Goal: Information Seeking & Learning: Find specific fact

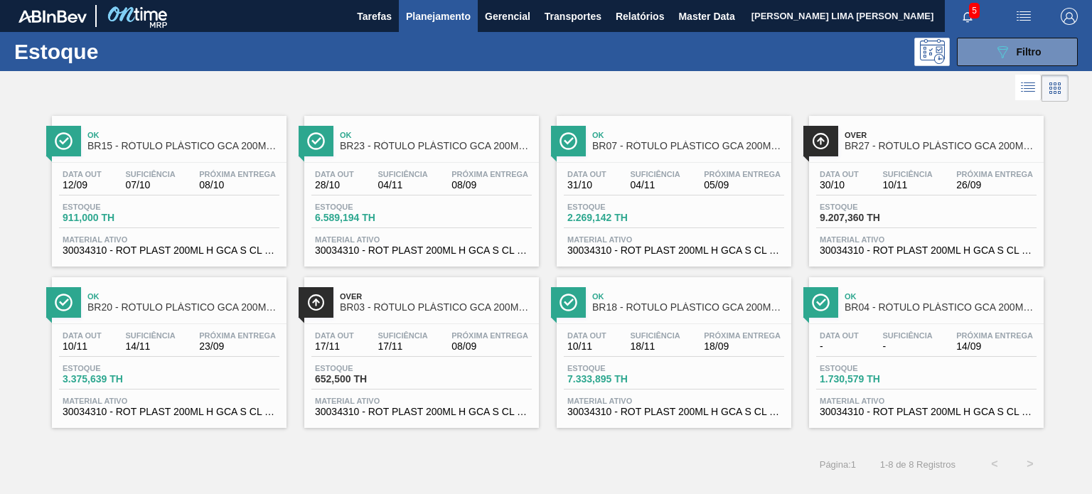
click at [986, 63] on button "089F7B8B-B2A5-4AFE-B5C0-19BA573D28AC Filtro" at bounding box center [1017, 52] width 121 height 28
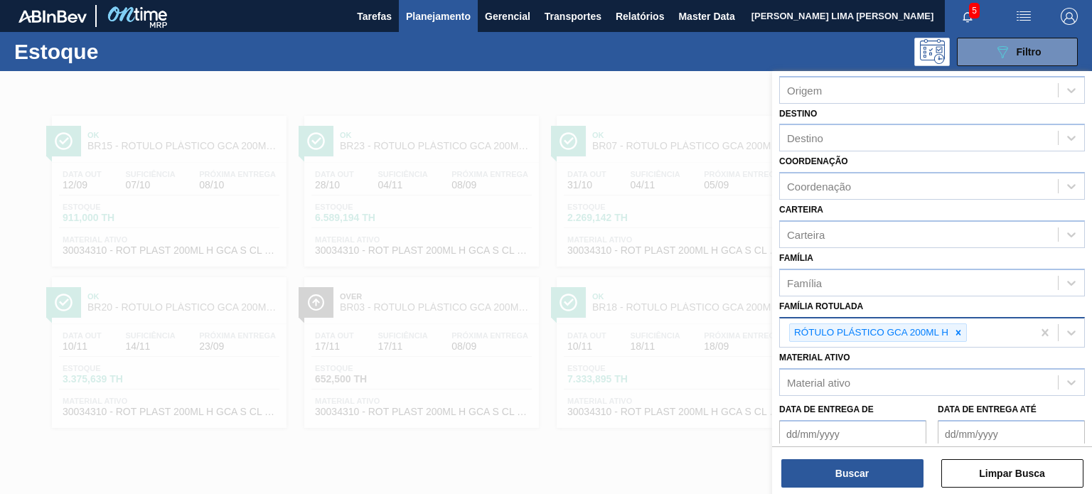
drag, startPoint x: 960, startPoint y: 321, endPoint x: 944, endPoint y: 322, distance: 16.4
click at [959, 324] on div at bounding box center [959, 333] width 16 height 18
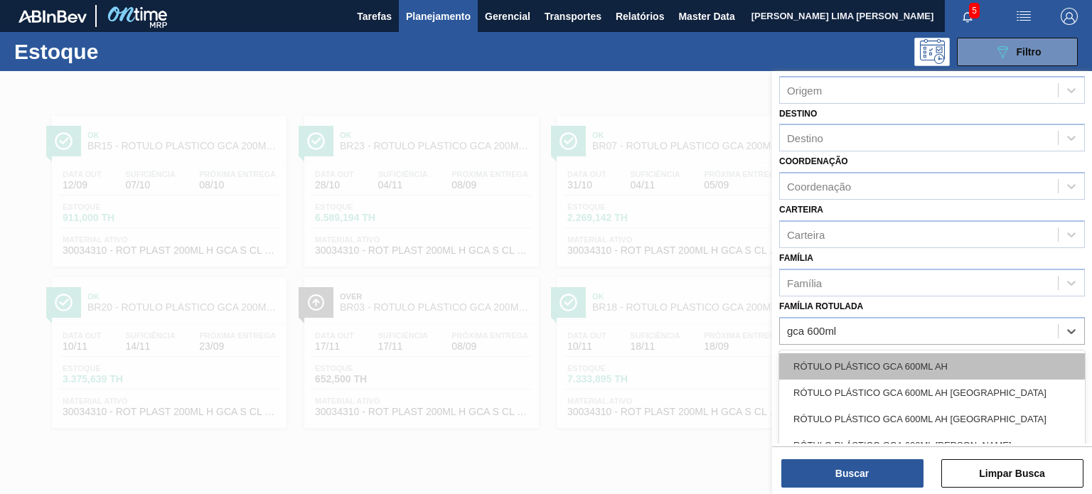
type Rotulada "gca 600ml h"
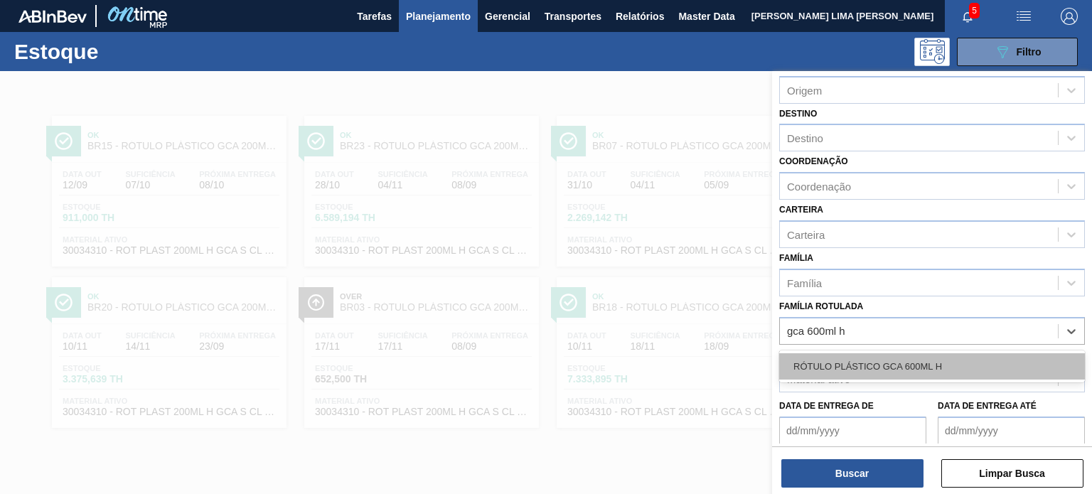
click at [956, 360] on div "RÓTULO PLÁSTICO GCA 600ML H" at bounding box center [932, 366] width 306 height 26
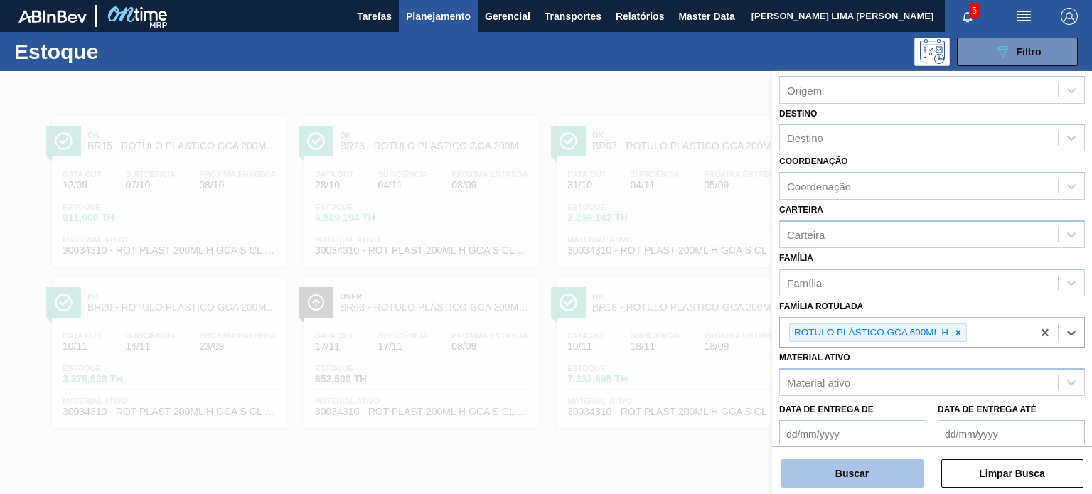
click at [892, 466] on button "Buscar" at bounding box center [853, 473] width 142 height 28
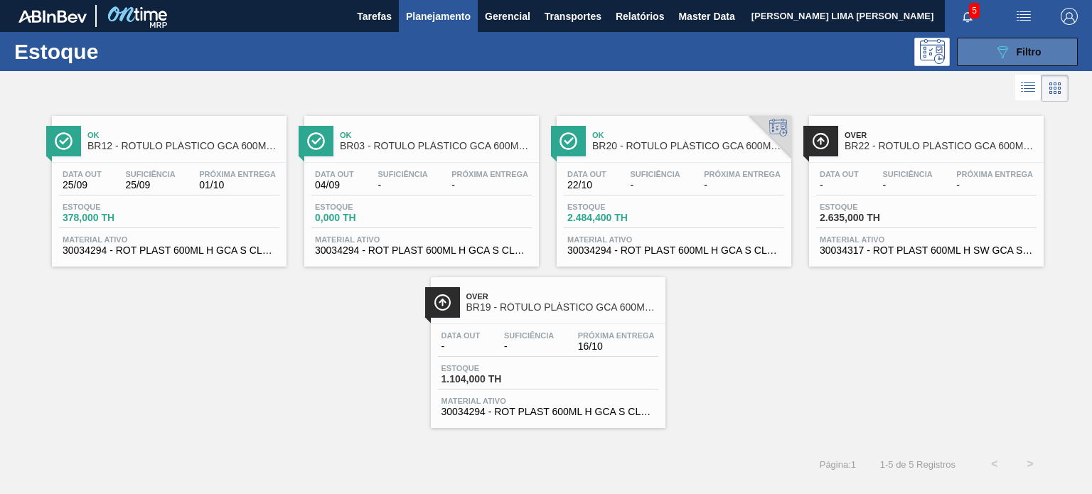
click at [980, 62] on button "089F7B8B-B2A5-4AFE-B5C0-19BA573D28AC Filtro" at bounding box center [1017, 52] width 121 height 28
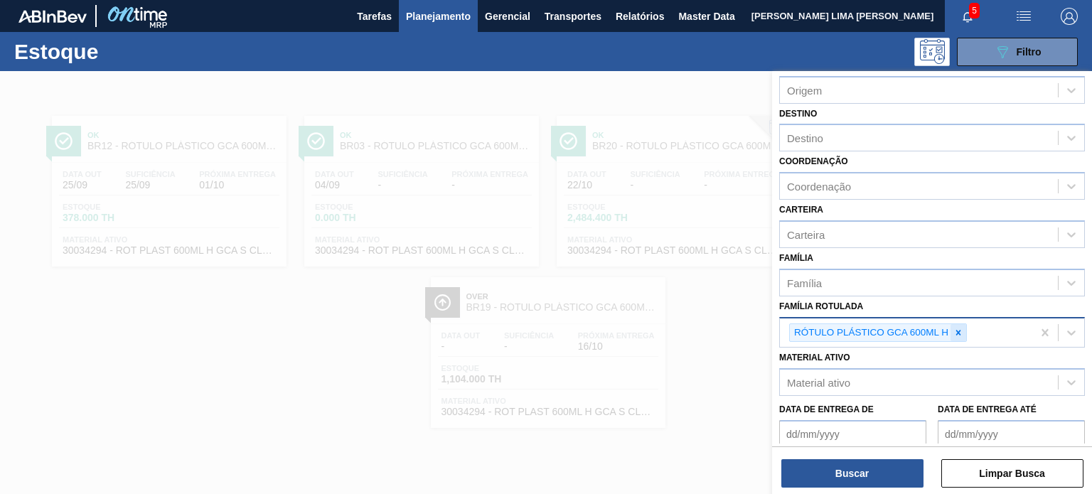
click at [956, 332] on icon at bounding box center [958, 332] width 5 height 5
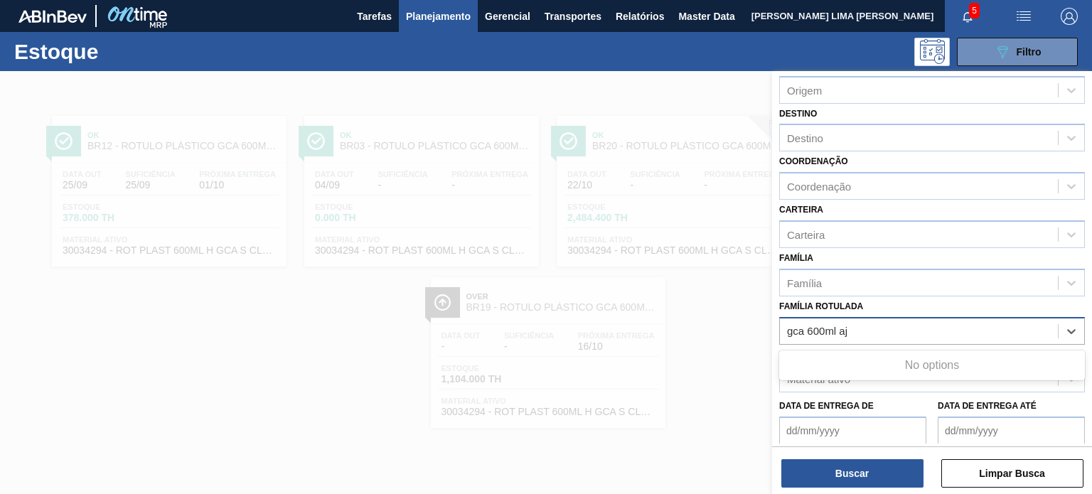
type Rotulada "gca 600ml a"
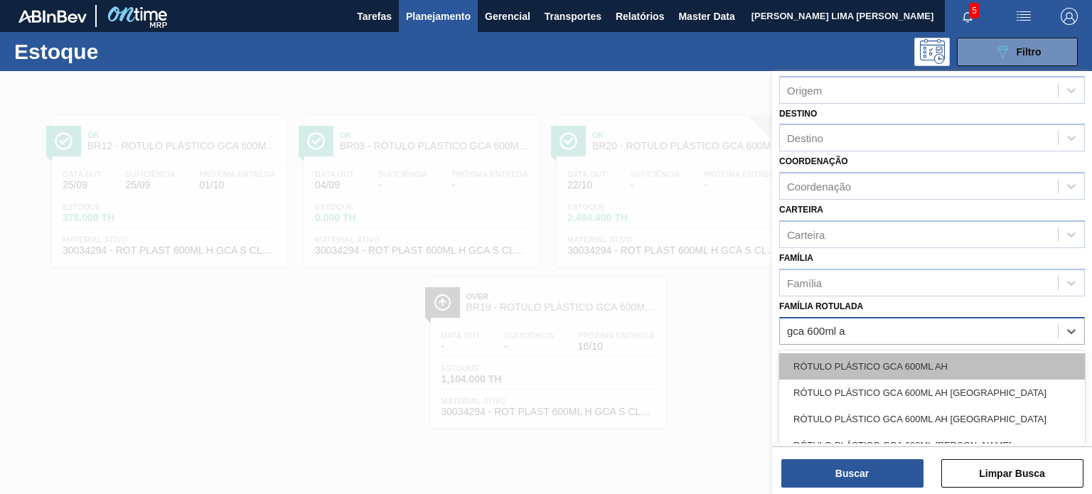
click at [913, 363] on div "RÓTULO PLÁSTICO GCA 600ML AH" at bounding box center [932, 366] width 306 height 26
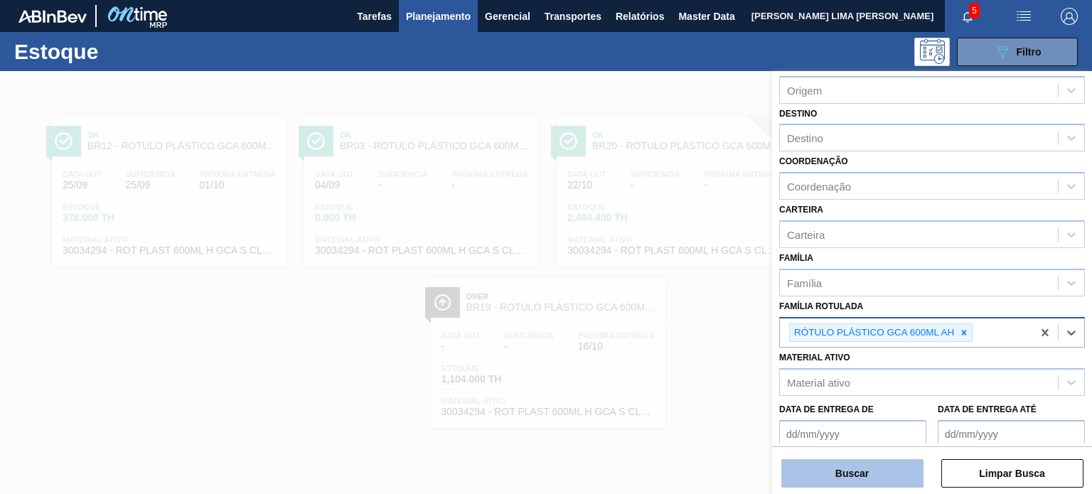
click at [885, 463] on button "Buscar" at bounding box center [853, 473] width 142 height 28
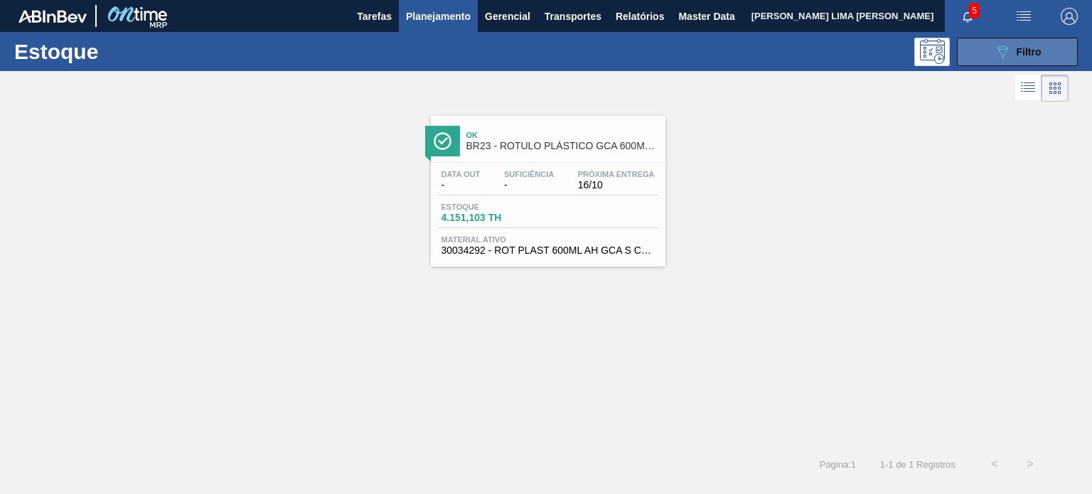
click at [980, 56] on button "089F7B8B-B2A5-4AFE-B5C0-19BA573D28AC Filtro" at bounding box center [1017, 52] width 121 height 28
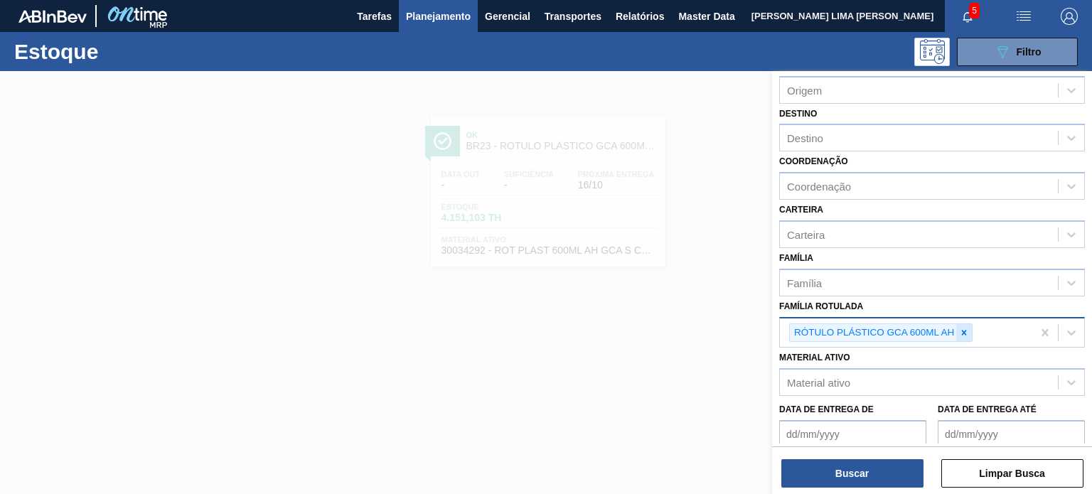
click at [964, 336] on div at bounding box center [964, 333] width 16 height 18
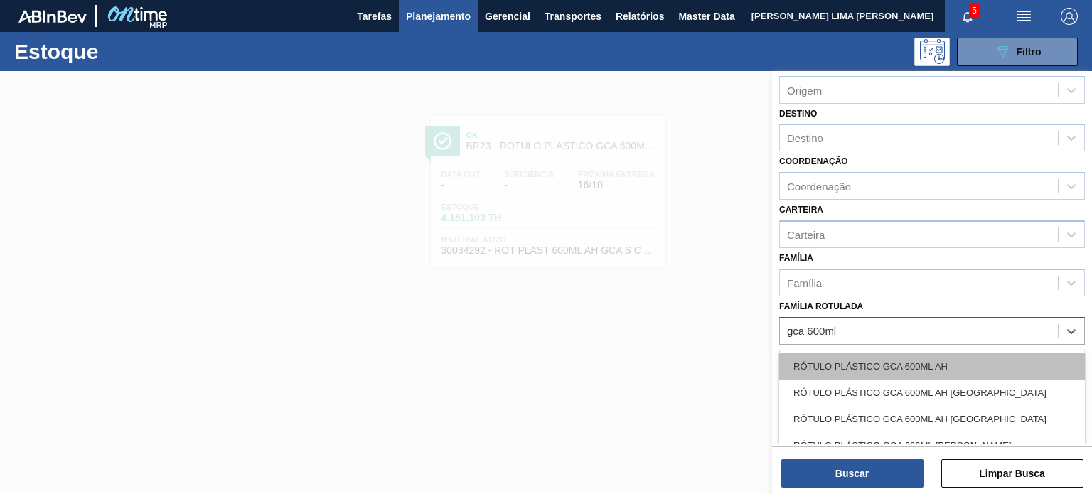
type Rotulada "gca 600ml h"
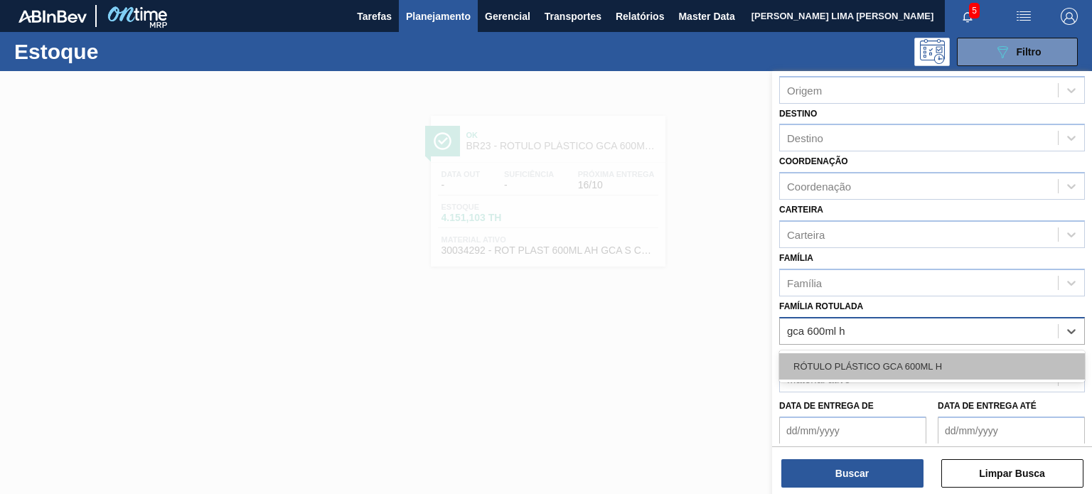
click at [947, 363] on div "RÓTULO PLÁSTICO GCA 600ML H" at bounding box center [932, 366] width 306 height 26
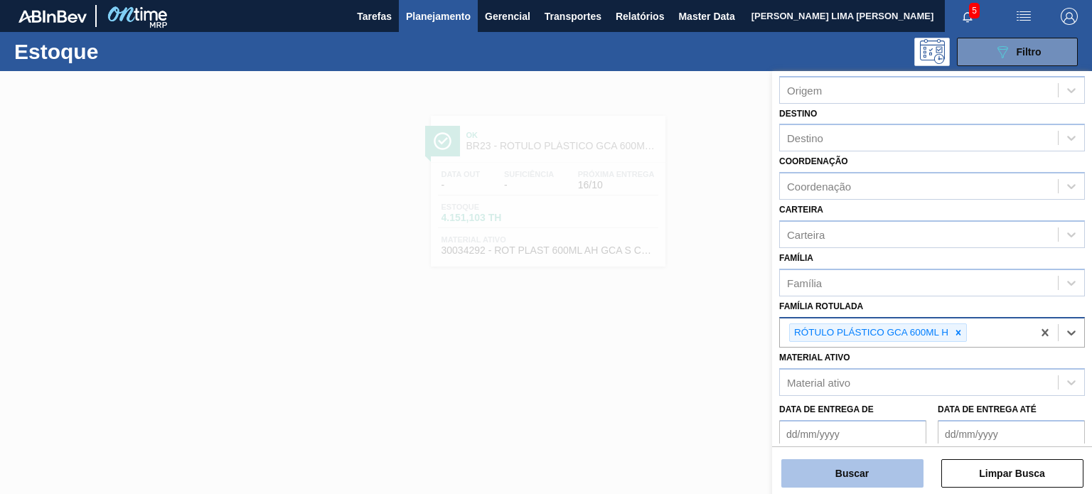
click at [880, 475] on button "Buscar" at bounding box center [853, 473] width 142 height 28
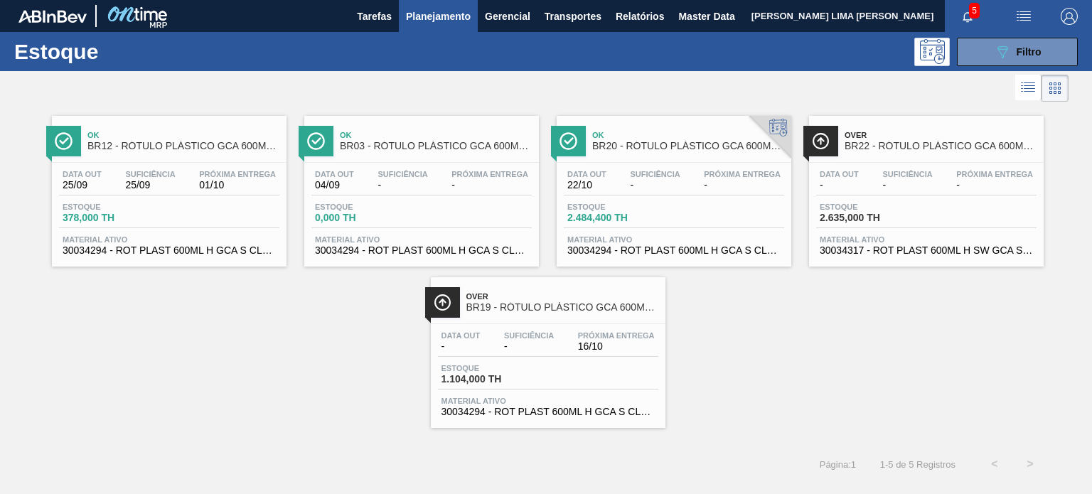
drag, startPoint x: 605, startPoint y: 309, endPoint x: 662, endPoint y: 171, distance: 149.9
click at [973, 60] on button "089F7B8B-B2A5-4AFE-B5C0-19BA573D28AC Filtro" at bounding box center [1017, 52] width 121 height 28
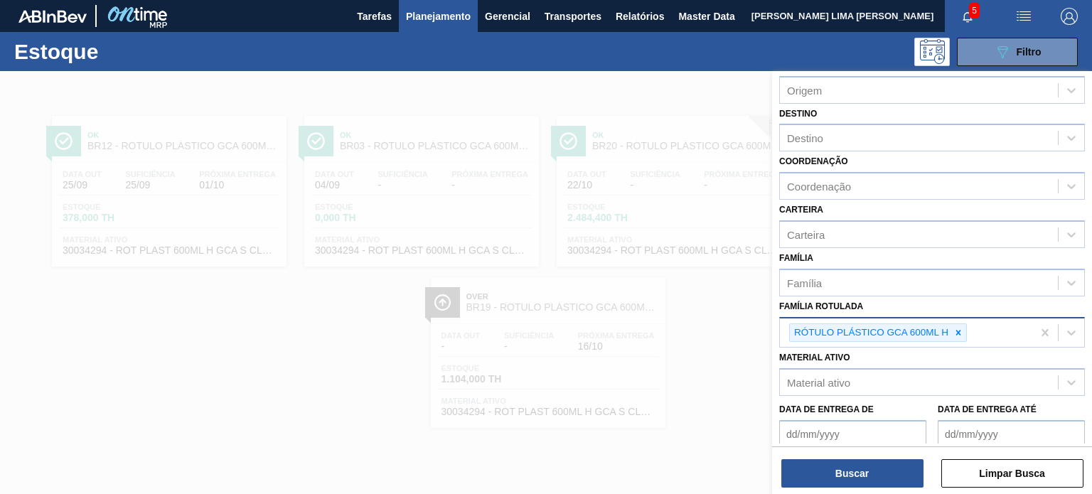
click at [962, 329] on div at bounding box center [959, 333] width 16 height 18
click at [961, 330] on div "Família Rotulada" at bounding box center [919, 331] width 278 height 21
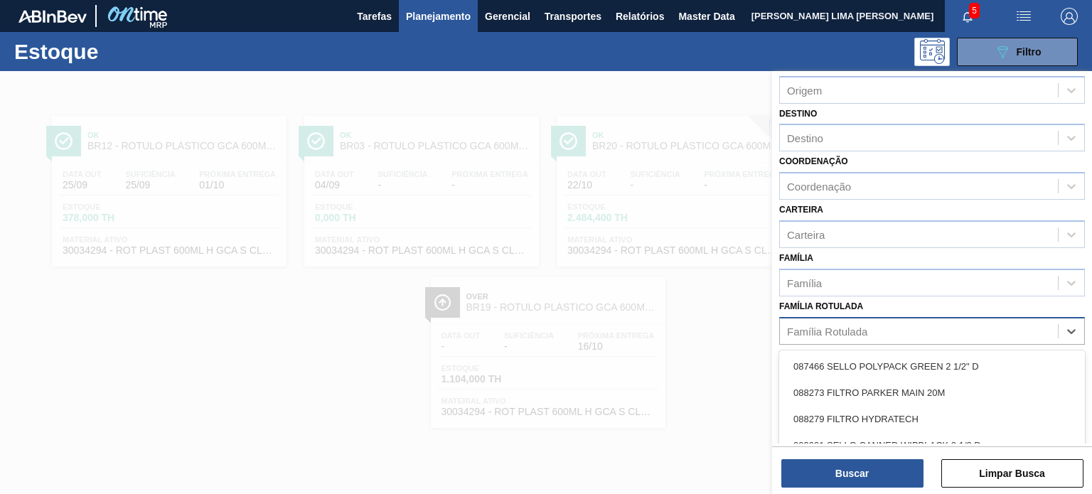
type Rotulada "F"
type Rotulada "GCA ZERO 60"
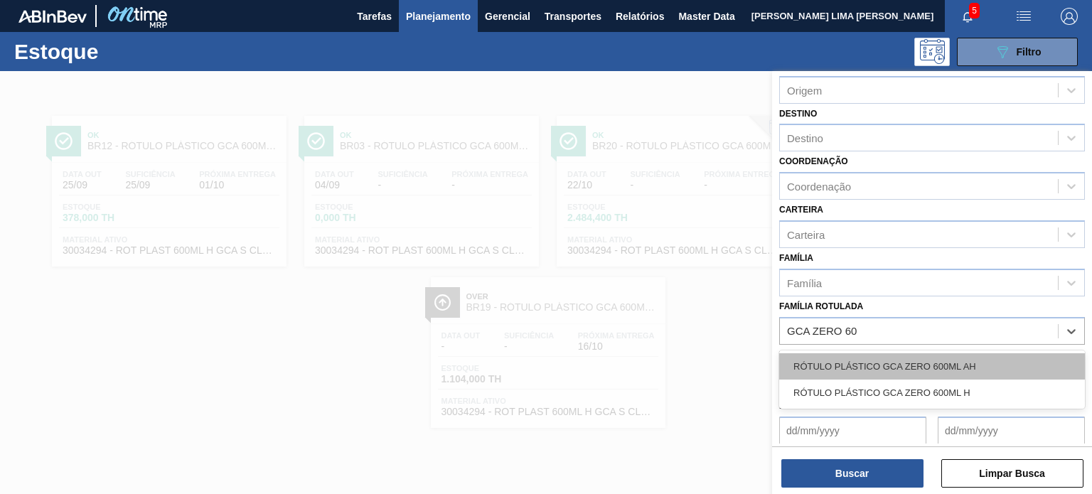
click at [949, 366] on div "RÓTULO PLÁSTICO GCA ZERO 600ML AH" at bounding box center [932, 366] width 306 height 26
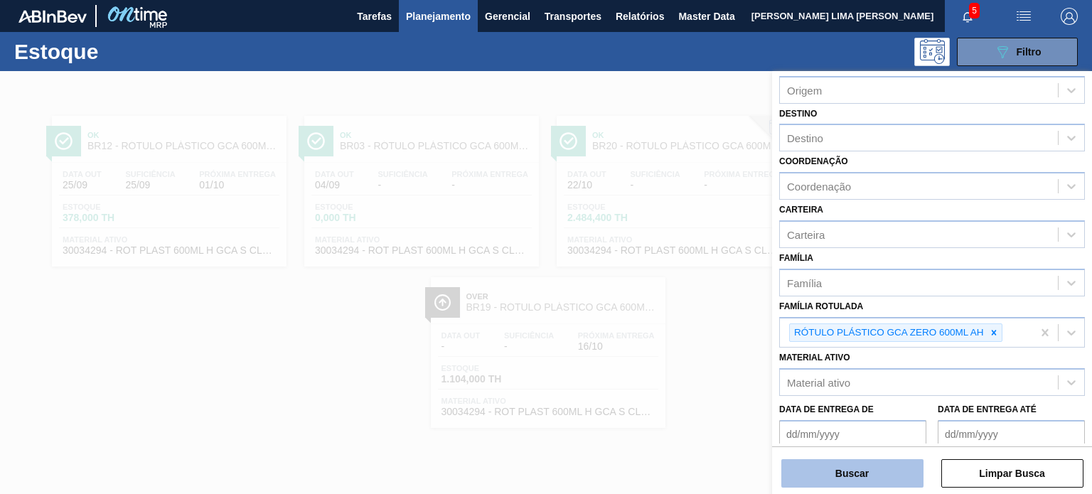
click at [896, 462] on button "Buscar" at bounding box center [853, 473] width 142 height 28
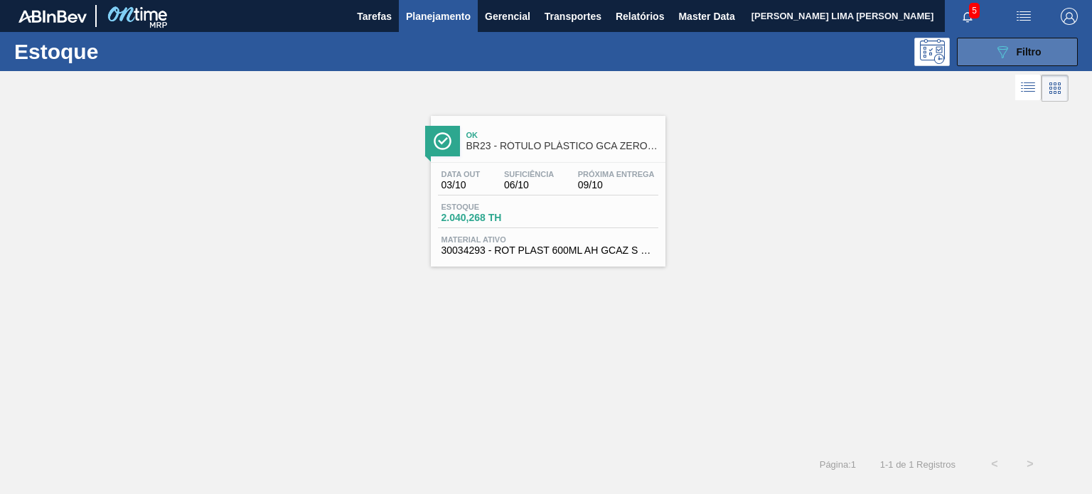
click at [1045, 63] on button "089F7B8B-B2A5-4AFE-B5C0-19BA573D28AC Filtro" at bounding box center [1017, 52] width 121 height 28
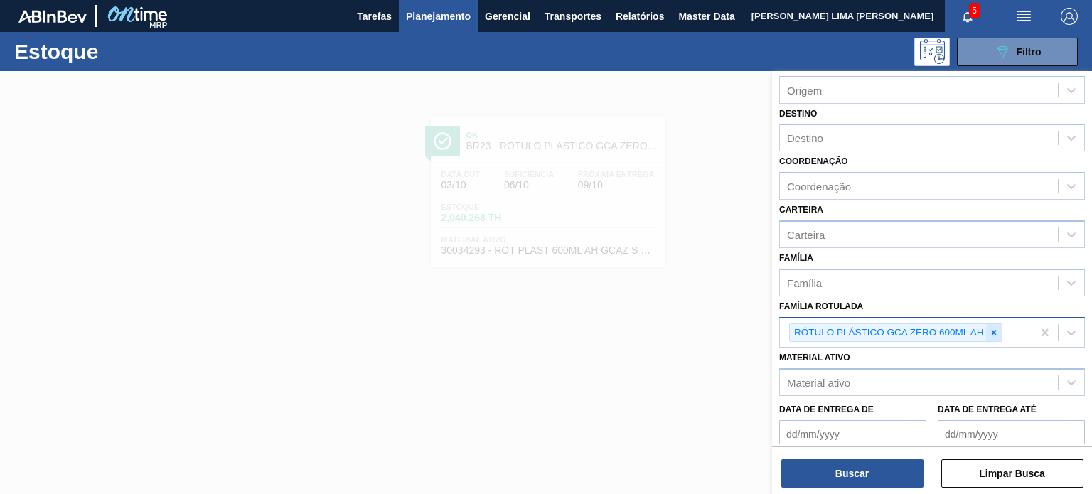
click at [986, 327] on div at bounding box center [994, 333] width 16 height 18
click at [986, 327] on div "RÓTULO PLÁSTICO GCA ZERO 600ML AH" at bounding box center [906, 333] width 252 height 29
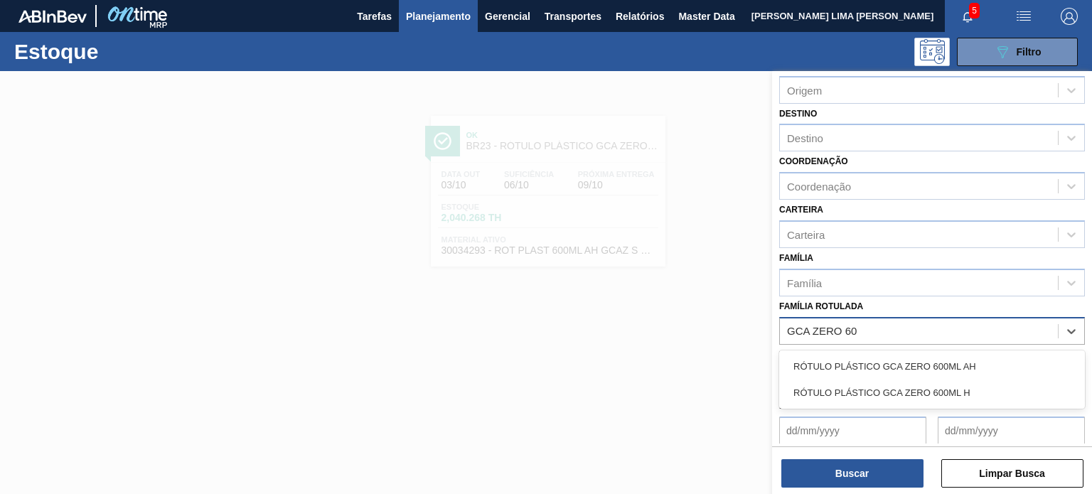
type Rotulada "GCA ZERO 600"
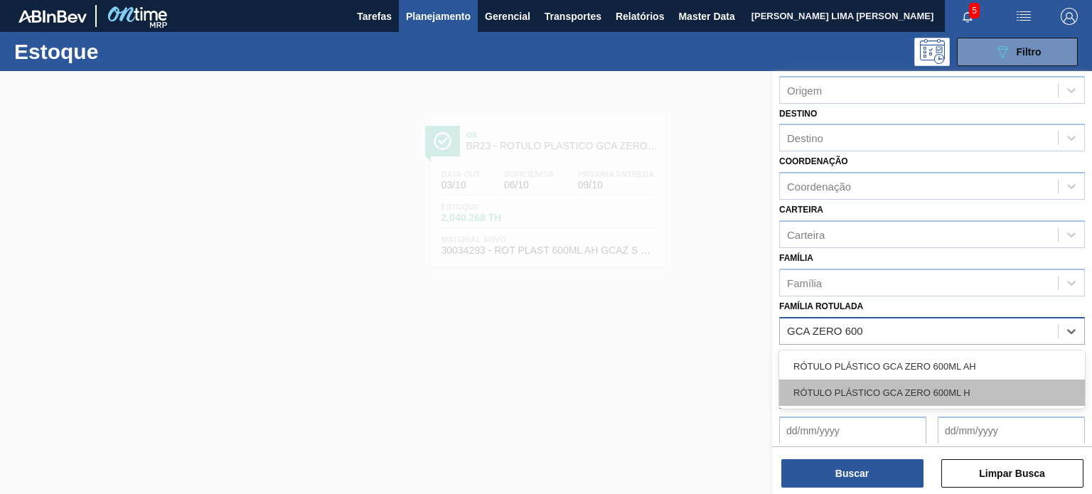
click at [970, 380] on div "RÓTULO PLÁSTICO GCA ZERO 600ML H" at bounding box center [932, 393] width 306 height 26
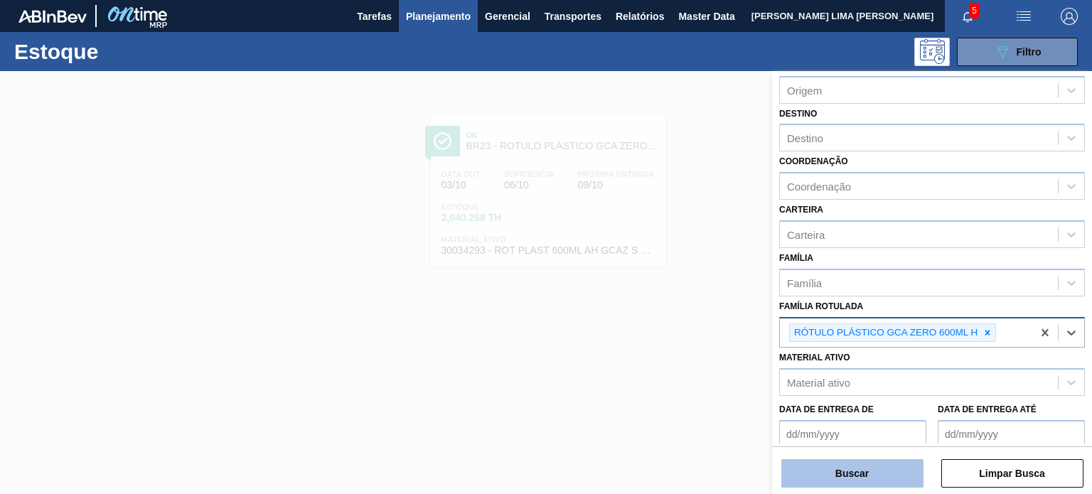
click at [887, 466] on button "Buscar" at bounding box center [853, 473] width 142 height 28
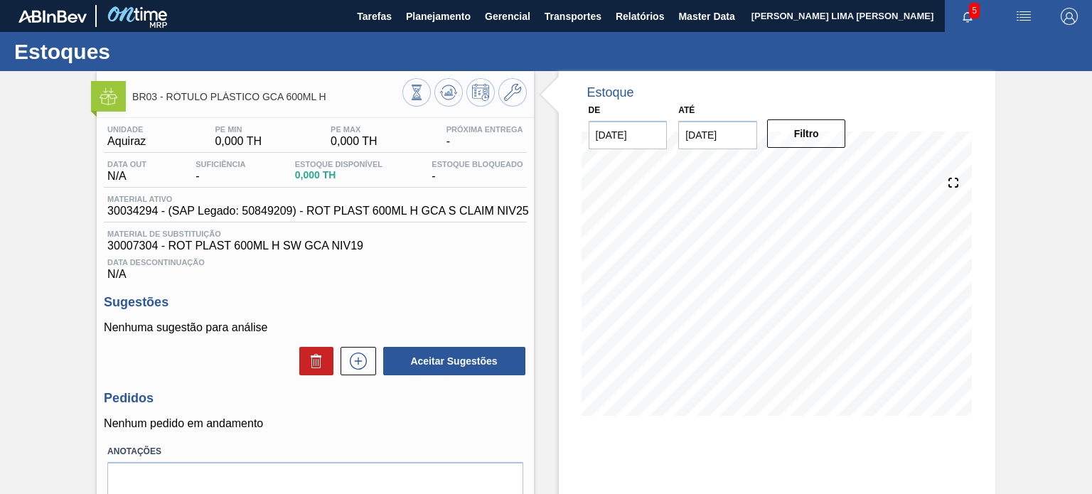
click at [274, 214] on span "30034294 - (SAP Legado: 50849209) - ROT PLAST 600ML H GCA S CLAIM NIV25" at bounding box center [318, 211] width 422 height 13
click at [418, 82] on button at bounding box center [416, 92] width 28 height 28
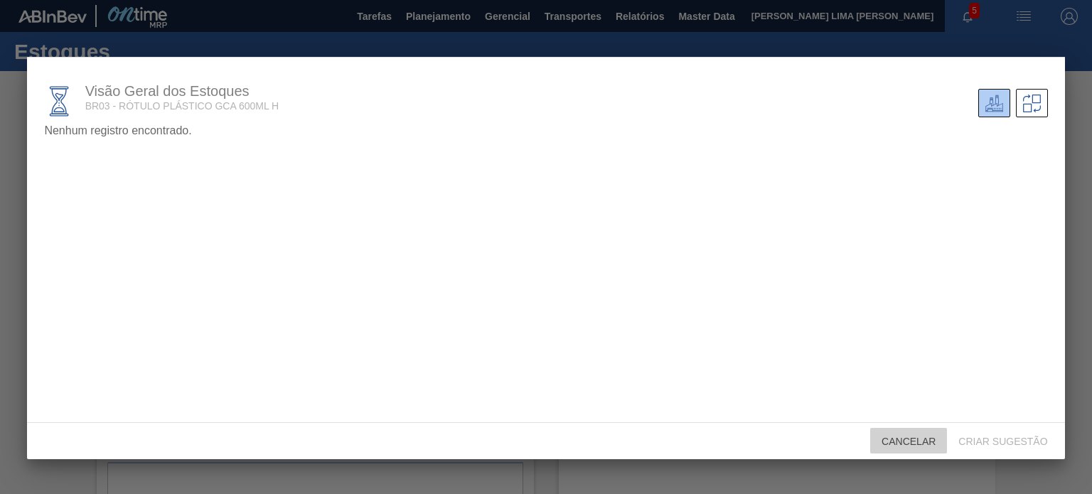
click at [912, 430] on div "Cancelar" at bounding box center [908, 441] width 77 height 26
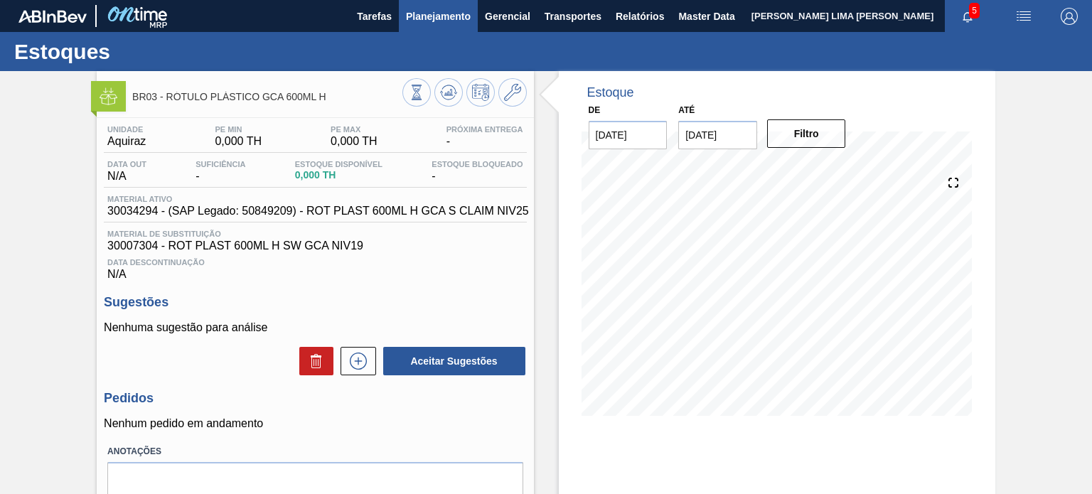
click at [414, 27] on button "Planejamento" at bounding box center [438, 16] width 79 height 32
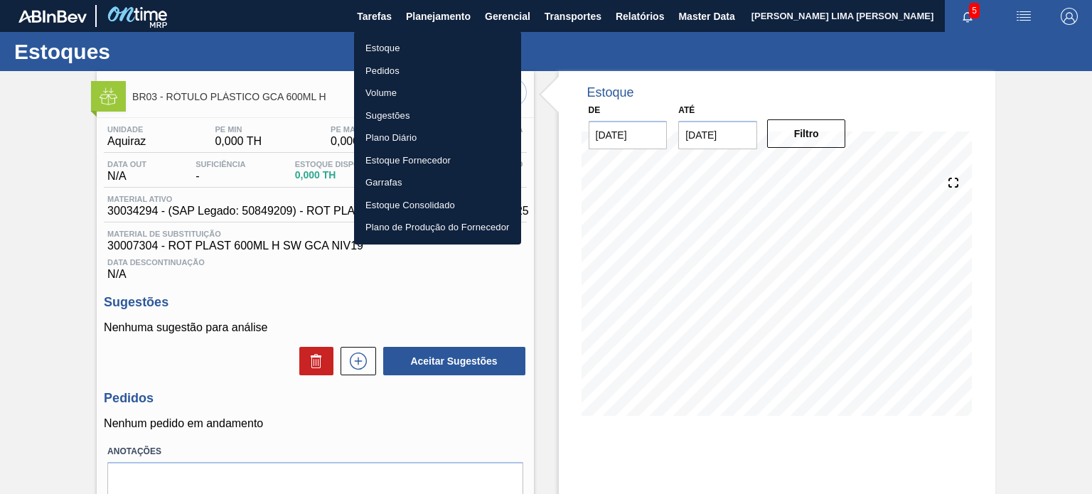
click at [413, 43] on li "Estoque" at bounding box center [437, 48] width 167 height 23
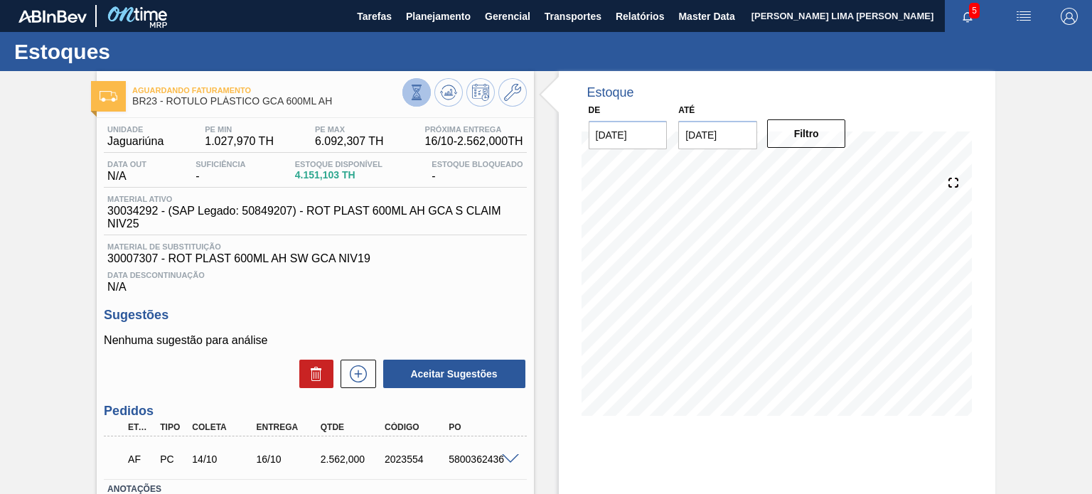
click at [417, 88] on icon at bounding box center [417, 93] width 16 height 16
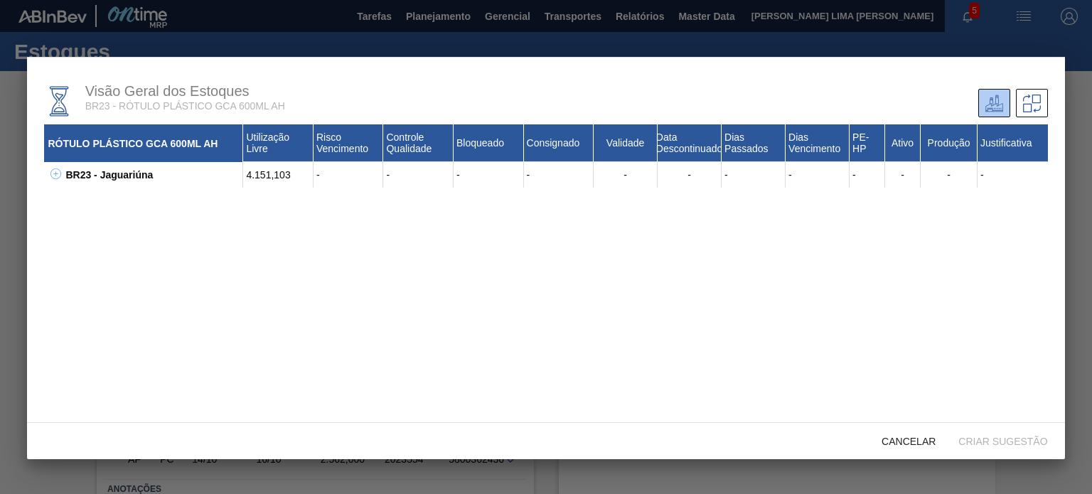
click at [63, 176] on div "BR23 - Jaguariúna" at bounding box center [152, 175] width 181 height 26
click at [54, 174] on icon at bounding box center [55, 174] width 11 height 11
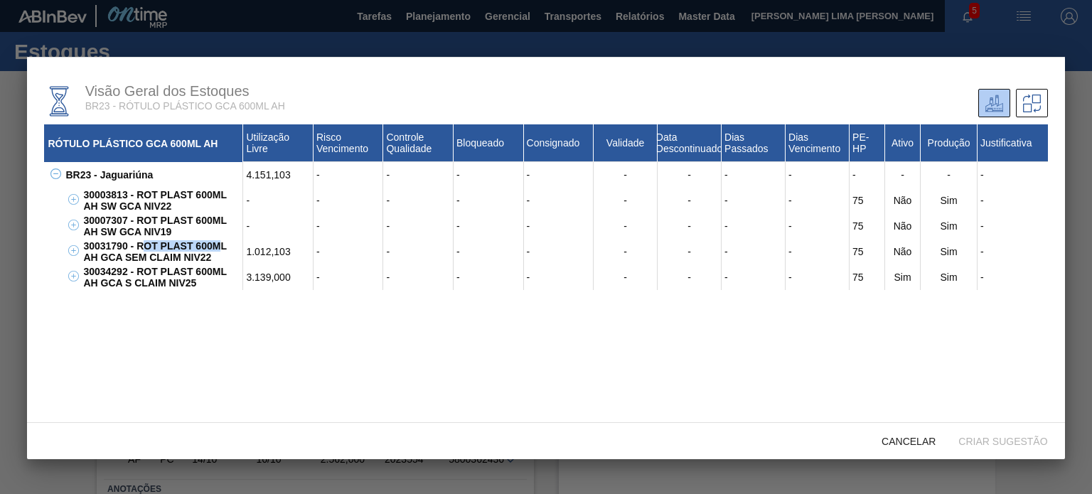
drag, startPoint x: 223, startPoint y: 253, endPoint x: 146, endPoint y: 252, distance: 77.5
click at [146, 252] on div "30031790 - ROT PLAST 600ML AH GCA SEM CLAIM NIV22" at bounding box center [162, 252] width 164 height 26
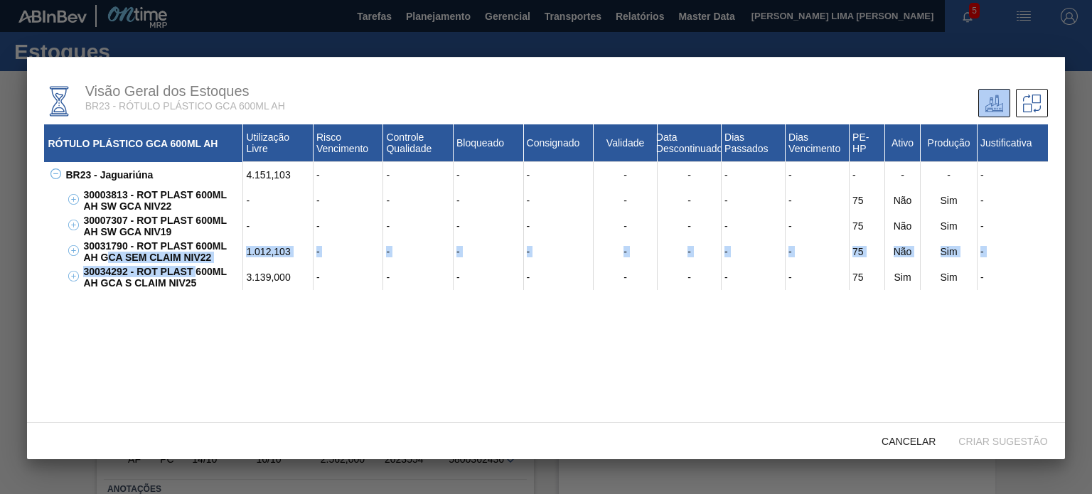
drag, startPoint x: 196, startPoint y: 279, endPoint x: 125, endPoint y: 267, distance: 72.3
click at [104, 263] on div "30003813 - ROT PLAST 600ML AH SW GCA NIV22 - - - - - - - - - 75 Não Sim - 10810…" at bounding box center [555, 239] width 986 height 102
click at [147, 278] on div "30034292 - ROT PLAST 600ML AH GCA S CLAIM NIV25" at bounding box center [162, 278] width 164 height 26
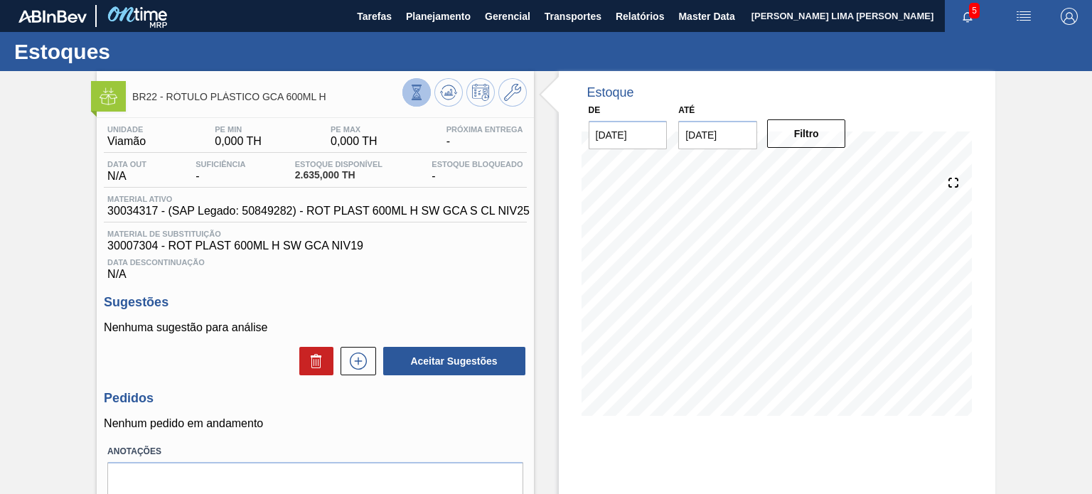
click at [413, 97] on icon at bounding box center [417, 93] width 16 height 16
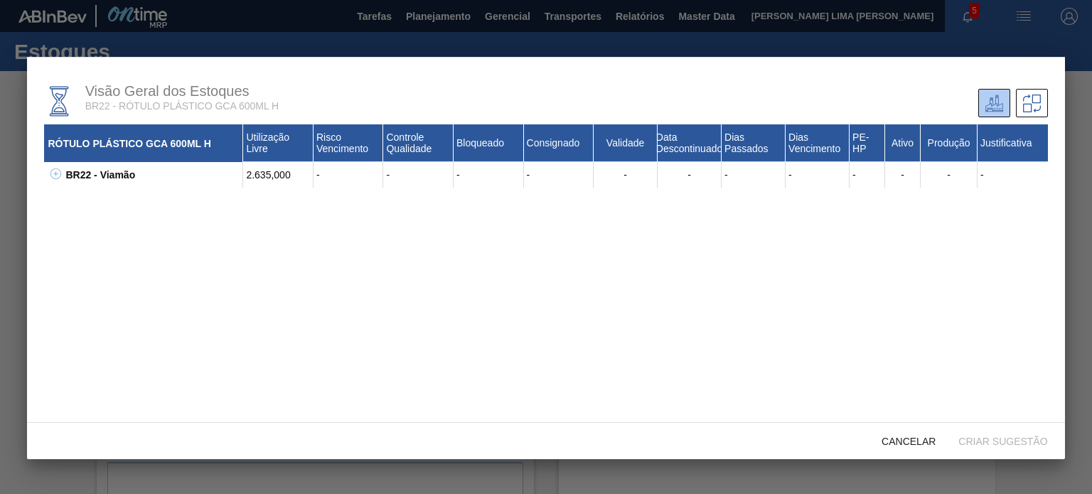
click at [55, 174] on icon at bounding box center [55, 173] width 1 height 5
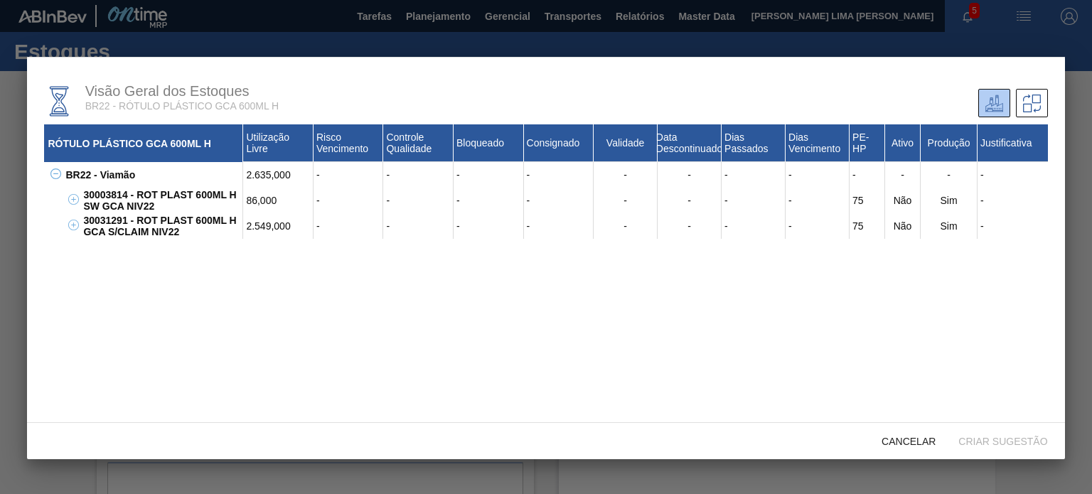
drag, startPoint x: 144, startPoint y: 201, endPoint x: 105, endPoint y: 191, distance: 40.4
click at [105, 191] on div "30003814 - ROT PLAST 600ML H SW GCA NIV22" at bounding box center [162, 201] width 164 height 26
click at [129, 201] on div "30003814 - ROT PLAST 600ML H SW GCA NIV22" at bounding box center [162, 201] width 164 height 26
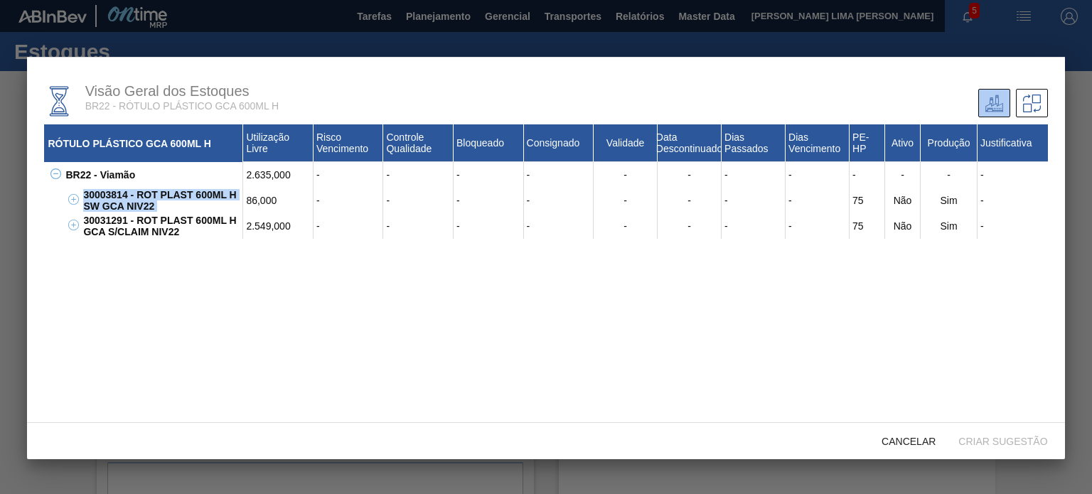
click at [183, 204] on div "30003814 - ROT PLAST 600ML H SW GCA NIV22" at bounding box center [162, 201] width 164 height 26
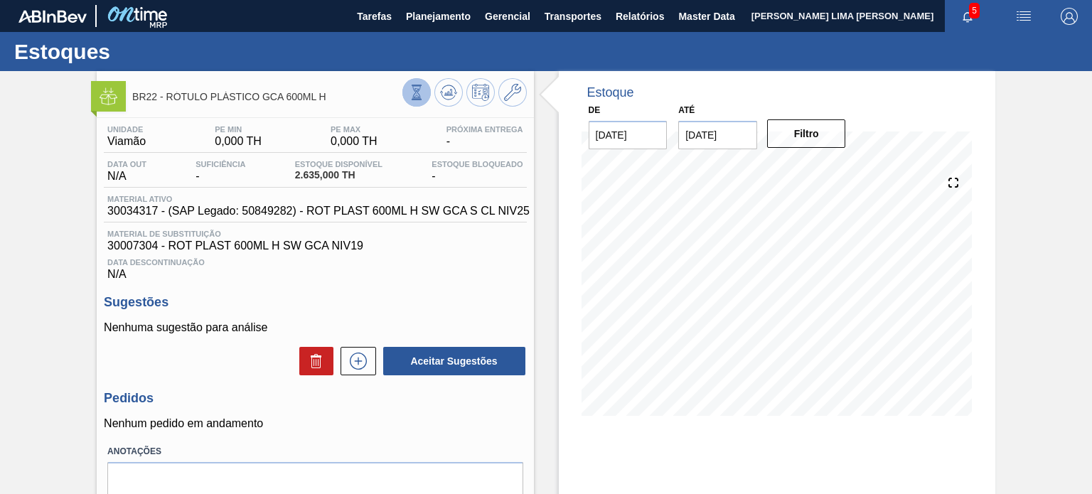
click at [421, 102] on button at bounding box center [416, 92] width 28 height 28
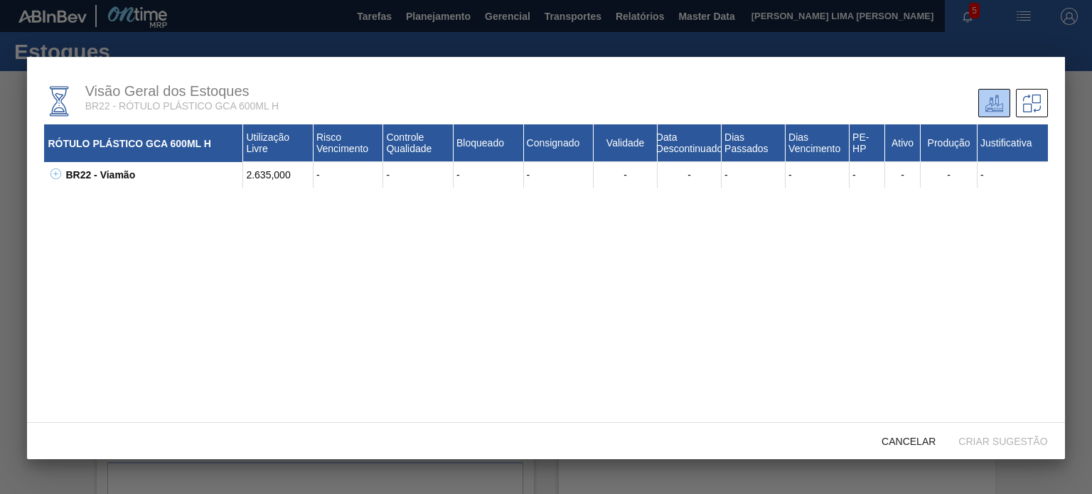
click at [51, 177] on icon at bounding box center [55, 174] width 11 height 11
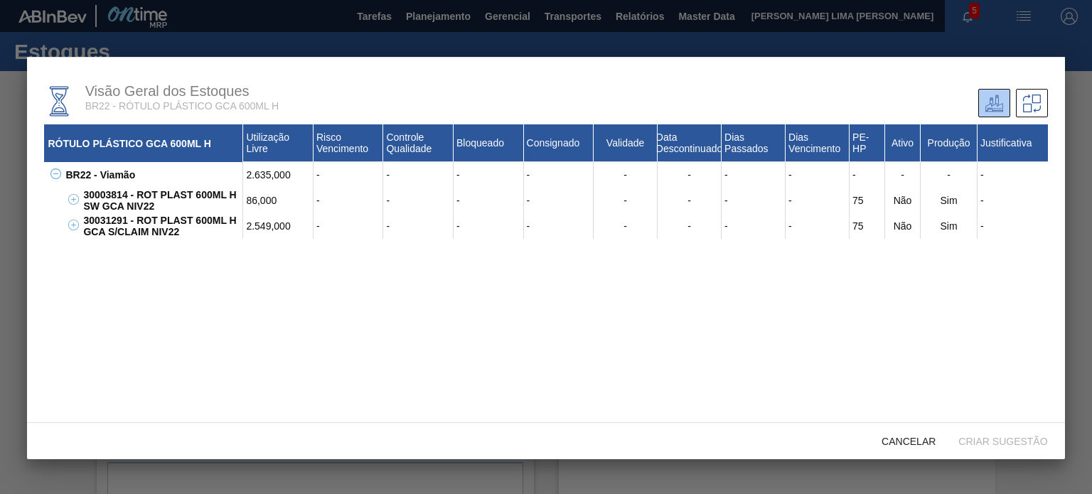
click at [184, 202] on div "30003814 - ROT PLAST 600ML H SW GCA NIV22" at bounding box center [162, 201] width 164 height 26
click at [171, 196] on div "30003814 - ROT PLAST 600ML H SW GCA NIV22" at bounding box center [162, 201] width 164 height 26
click at [183, 225] on div "30031291 - ROT PLAST 600ML H GCA S/CLAIM NIV22" at bounding box center [162, 226] width 164 height 26
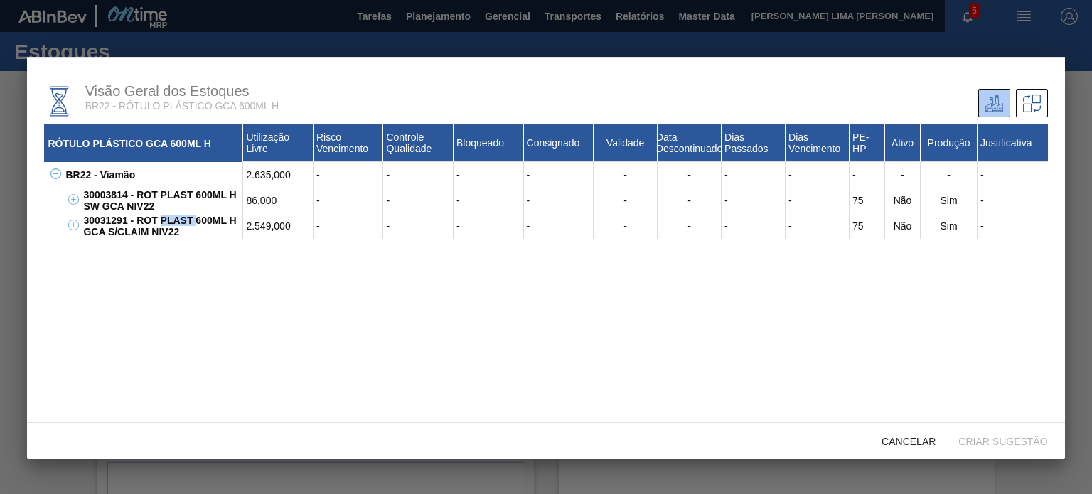
click at [183, 225] on div "30031291 - ROT PLAST 600ML H GCA S/CLAIM NIV22" at bounding box center [162, 226] width 164 height 26
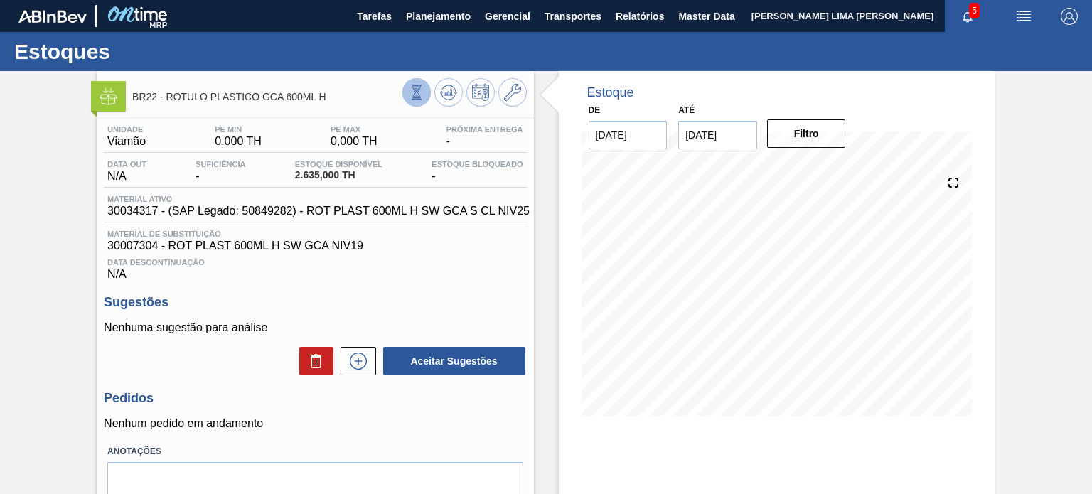
click at [420, 96] on icon at bounding box center [417, 93] width 16 height 16
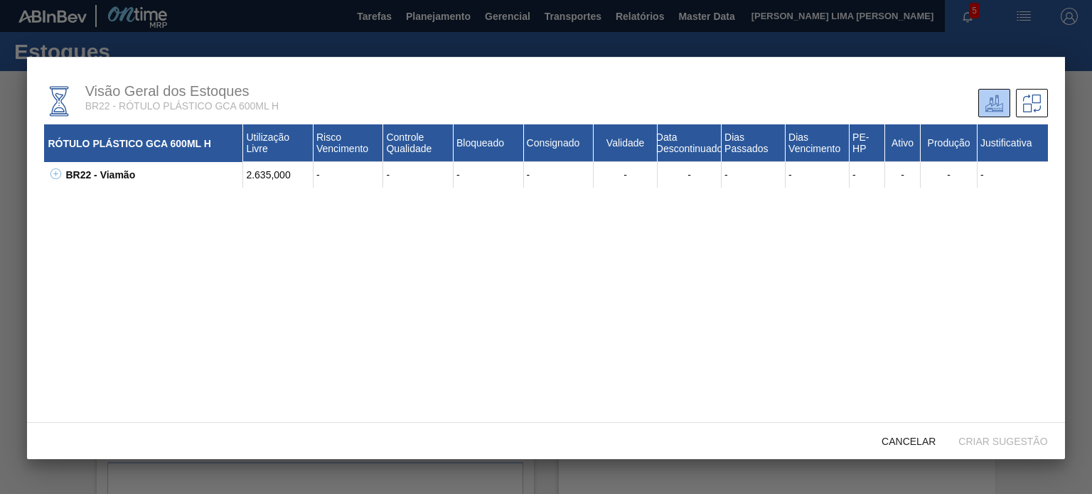
click at [55, 176] on icon at bounding box center [55, 173] width 1 height 5
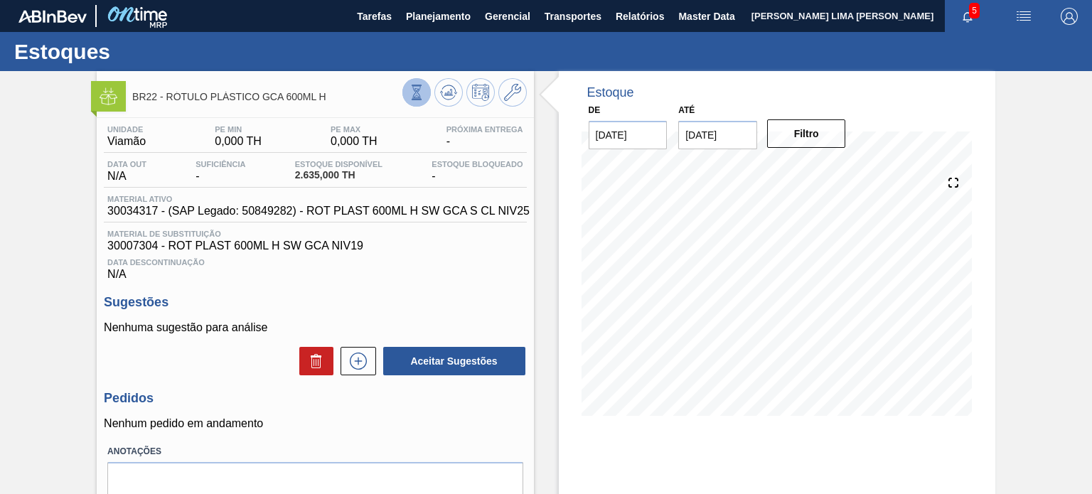
click at [418, 84] on button at bounding box center [416, 92] width 28 height 28
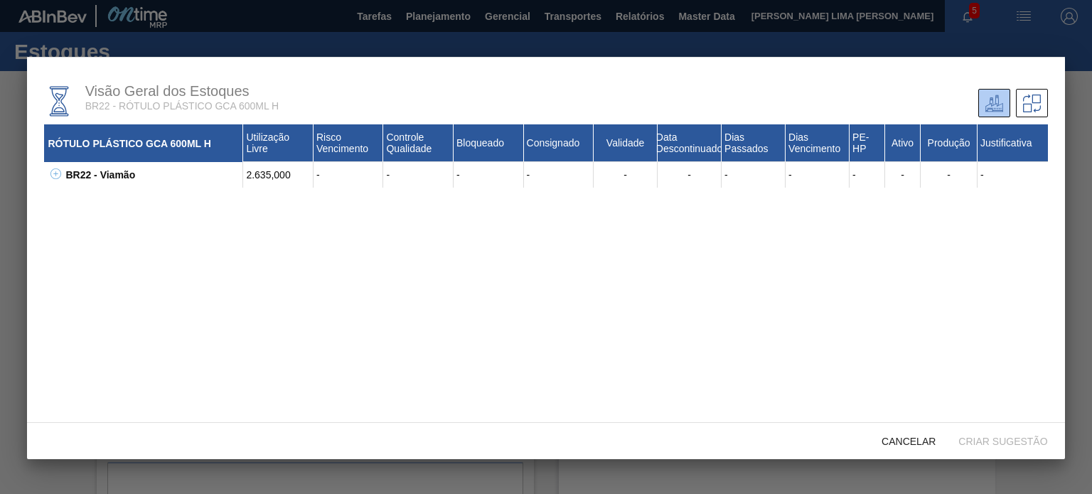
click at [81, 176] on div "BR22 - Viamão" at bounding box center [152, 175] width 181 height 26
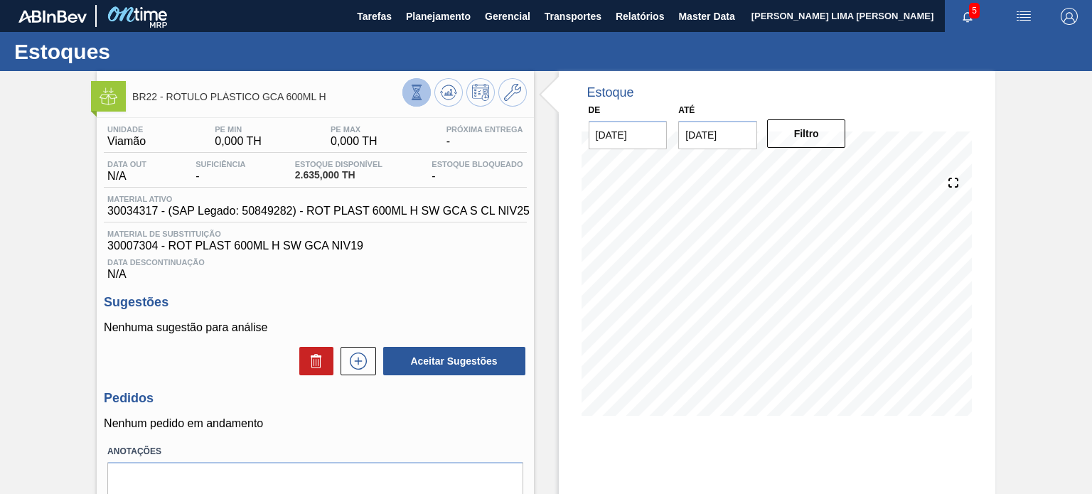
click at [407, 102] on button at bounding box center [416, 92] width 28 height 28
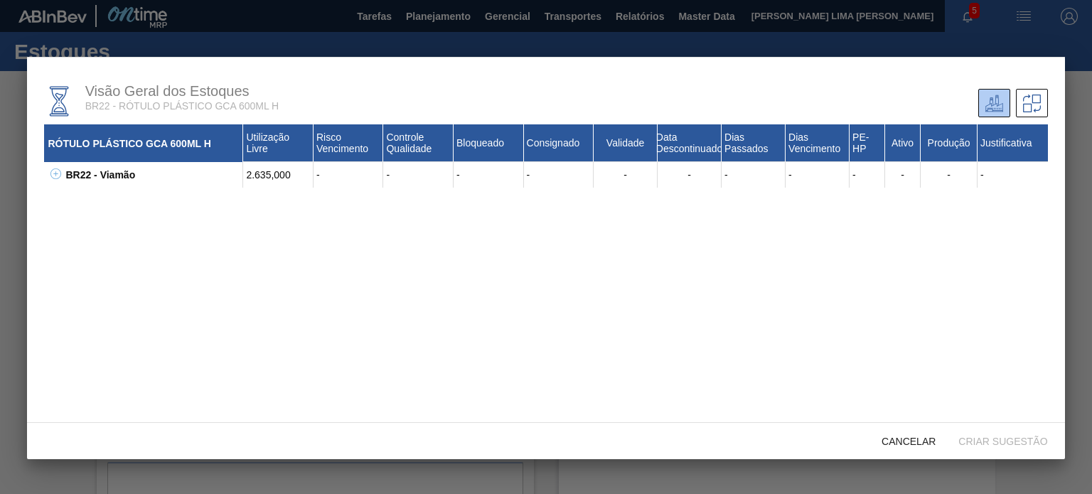
click at [60, 175] on icon at bounding box center [55, 174] width 11 height 11
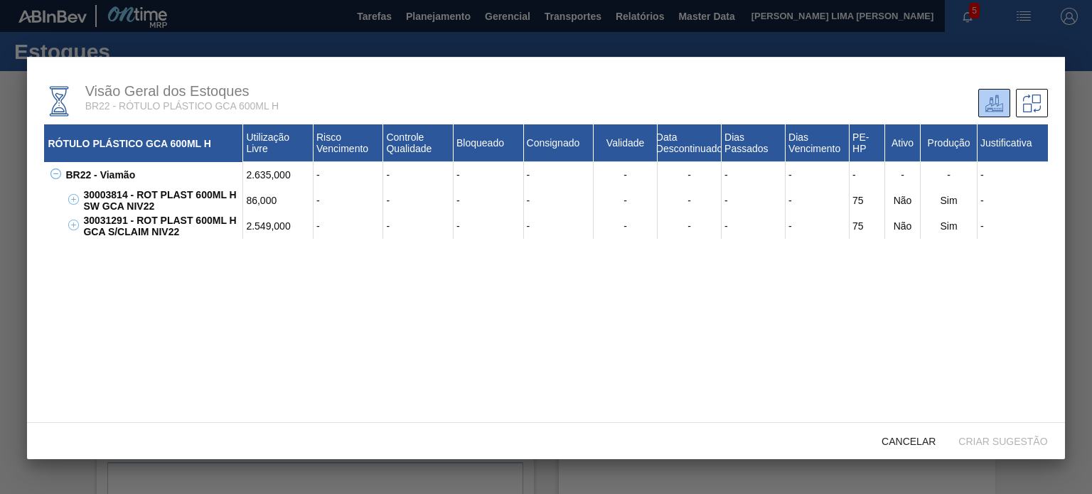
click at [107, 197] on div "30003814 - ROT PLAST 600ML H SW GCA NIV22" at bounding box center [162, 201] width 164 height 26
copy div "30003814"
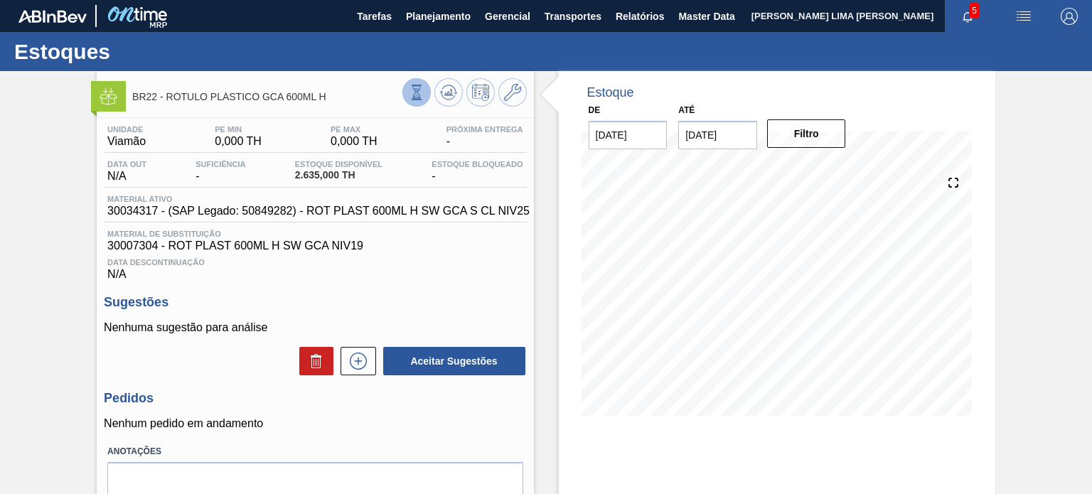
click at [411, 85] on icon at bounding box center [417, 93] width 16 height 16
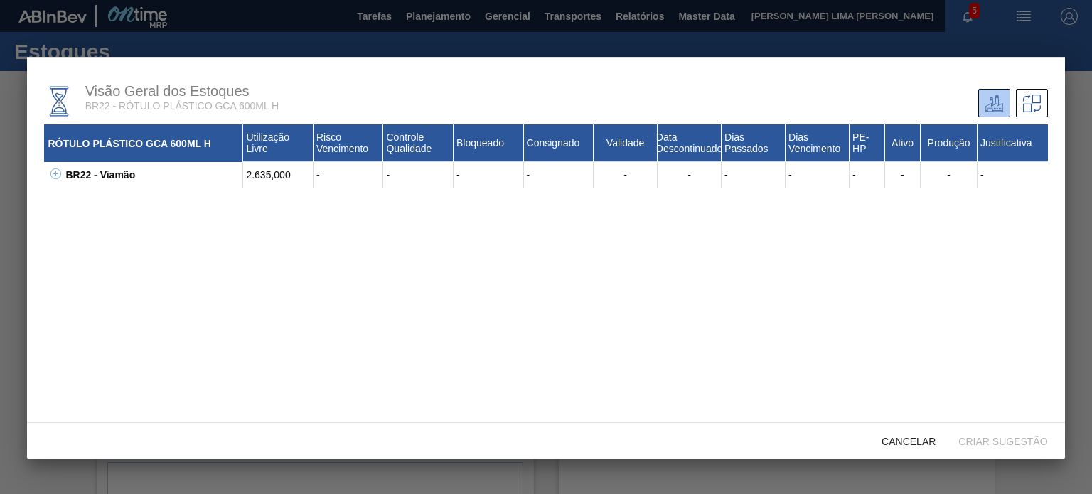
drag, startPoint x: 65, startPoint y: 176, endPoint x: 52, endPoint y: 173, distance: 14.0
click at [63, 176] on div "BR22 - Viamão" at bounding box center [152, 175] width 181 height 26
click at [52, 173] on icon at bounding box center [55, 174] width 11 height 11
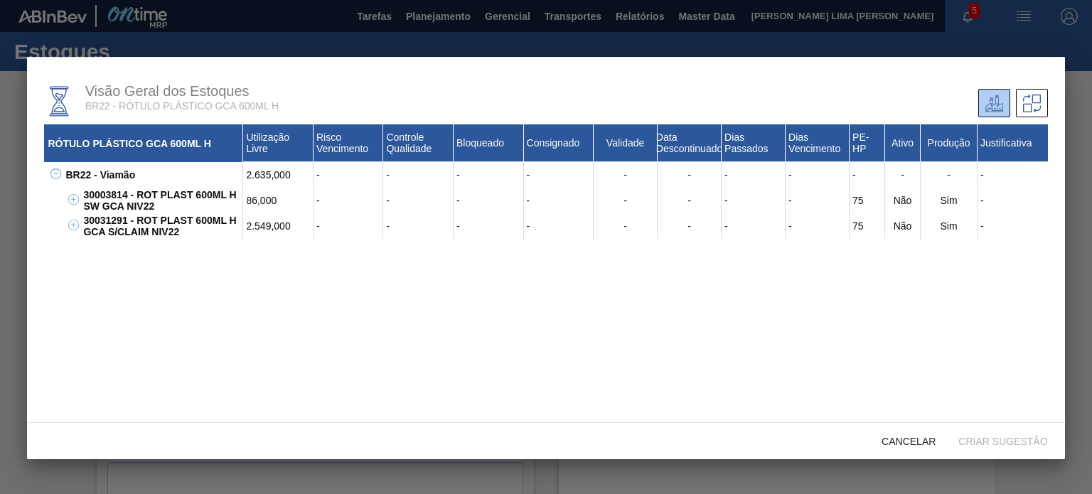
click at [117, 218] on div "30031291 - ROT PLAST 600ML H GCA S/CLAIM NIV22" at bounding box center [162, 226] width 164 height 26
copy div "30031291"
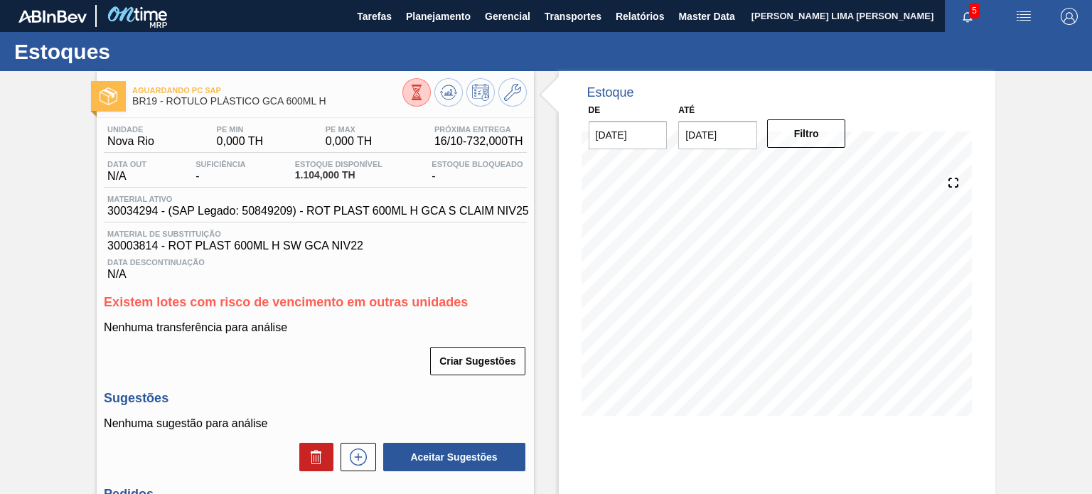
click at [415, 99] on icon at bounding box center [417, 93] width 16 height 16
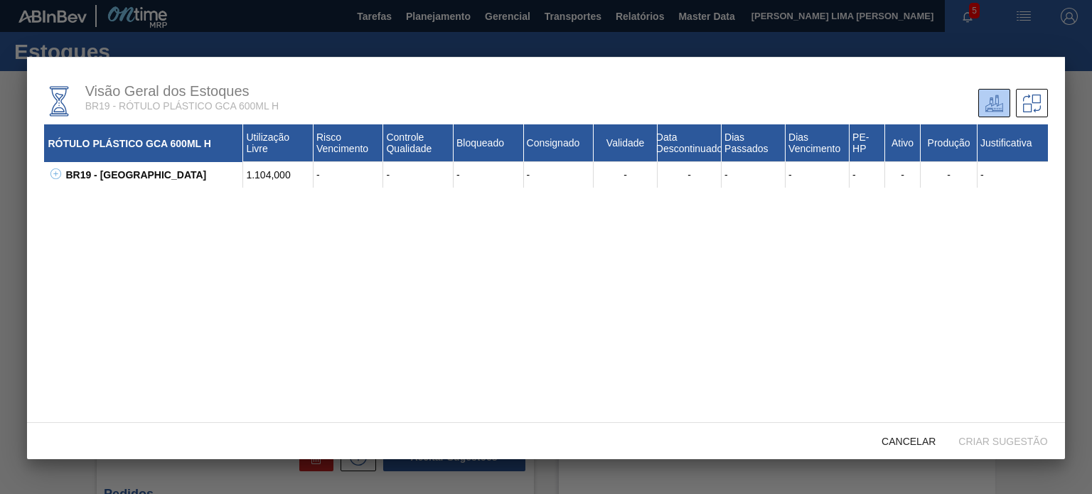
click at [55, 174] on icon at bounding box center [55, 173] width 1 height 5
drag, startPoint x: 146, startPoint y: 206, endPoint x: 94, endPoint y: 199, distance: 53.1
click at [94, 199] on div "30003814 - ROT PLAST 600ML H SW GCA NIV22" at bounding box center [162, 201] width 164 height 26
click at [102, 201] on div "30003814 - ROT PLAST 600ML H SW GCA NIV22" at bounding box center [162, 201] width 164 height 26
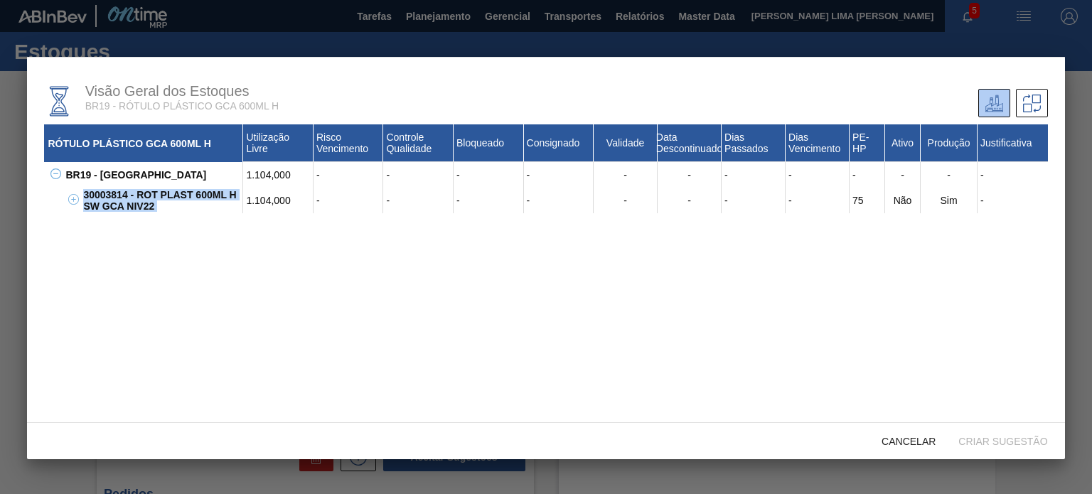
click at [102, 201] on div "30003814 - ROT PLAST 600ML H SW GCA NIV22" at bounding box center [162, 201] width 164 height 26
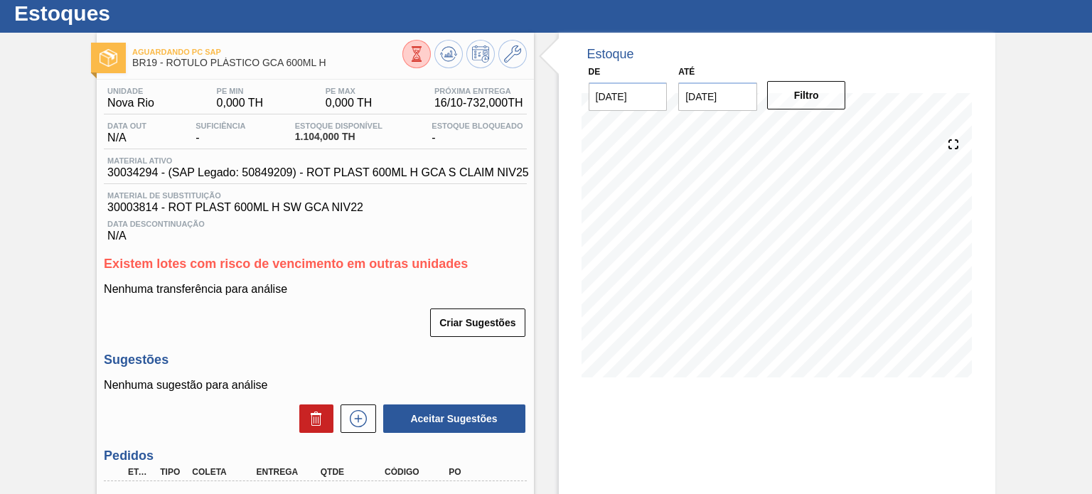
scroll to position [71, 0]
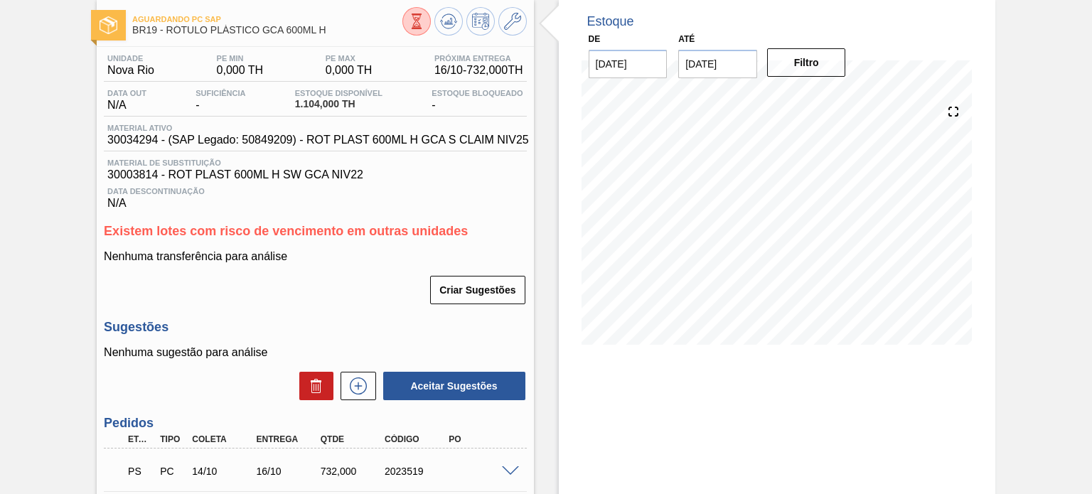
click at [409, 26] on icon at bounding box center [417, 22] width 16 height 16
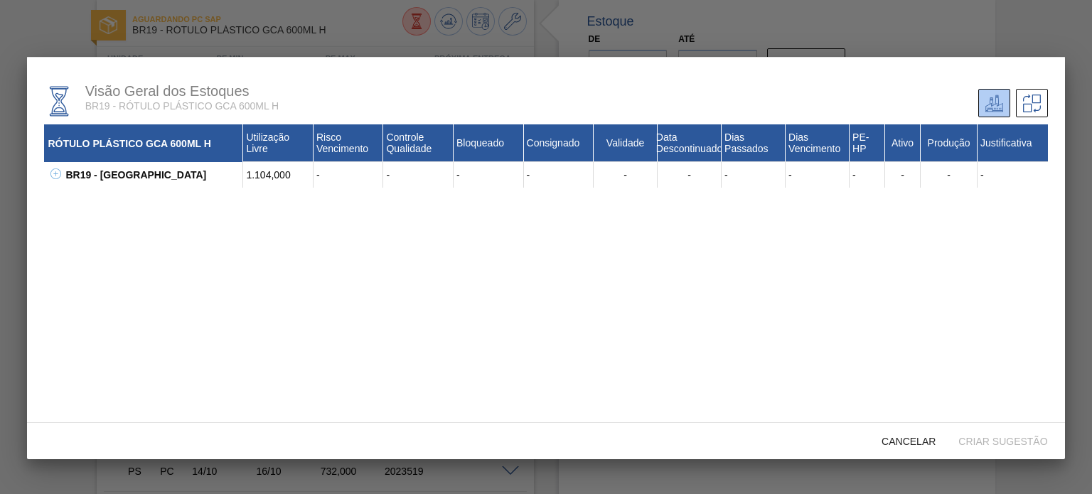
click at [53, 178] on icon at bounding box center [55, 174] width 11 height 11
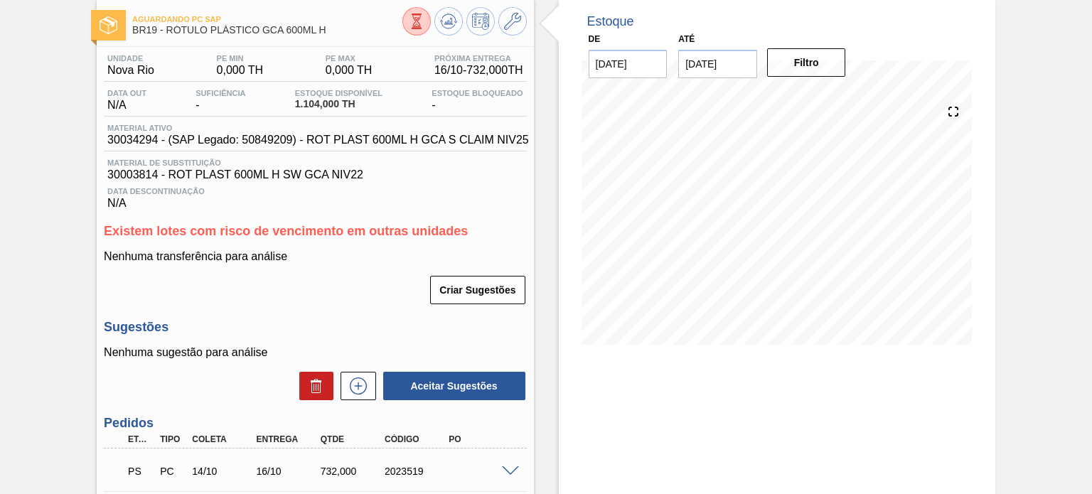
click at [414, 31] on button at bounding box center [416, 21] width 28 height 28
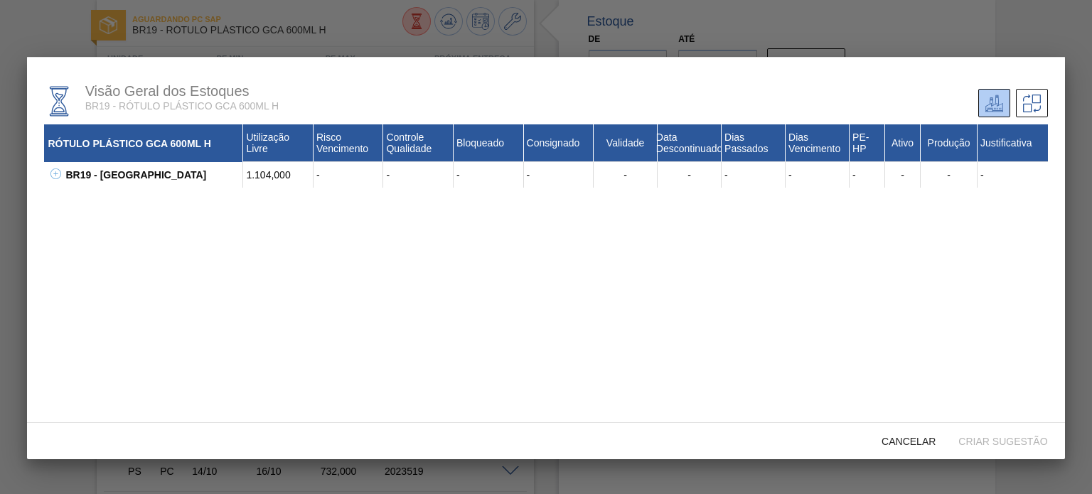
click at [58, 179] on icon at bounding box center [55, 174] width 11 height 11
click at [110, 198] on div "30003814 - ROT PLAST 600ML H SW GCA NIV22" at bounding box center [162, 201] width 164 height 26
click at [108, 198] on div "30003814 - ROT PLAST 600ML H SW GCA NIV22" at bounding box center [162, 201] width 164 height 26
click at [108, 196] on div "30003814 - ROT PLAST 600ML H SW GCA NIV22" at bounding box center [162, 201] width 164 height 26
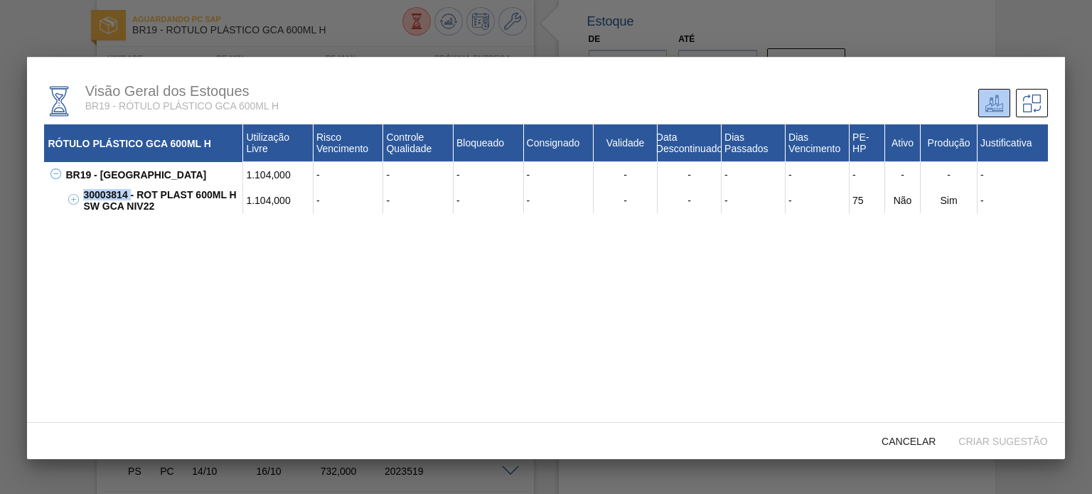
copy div "30003814"
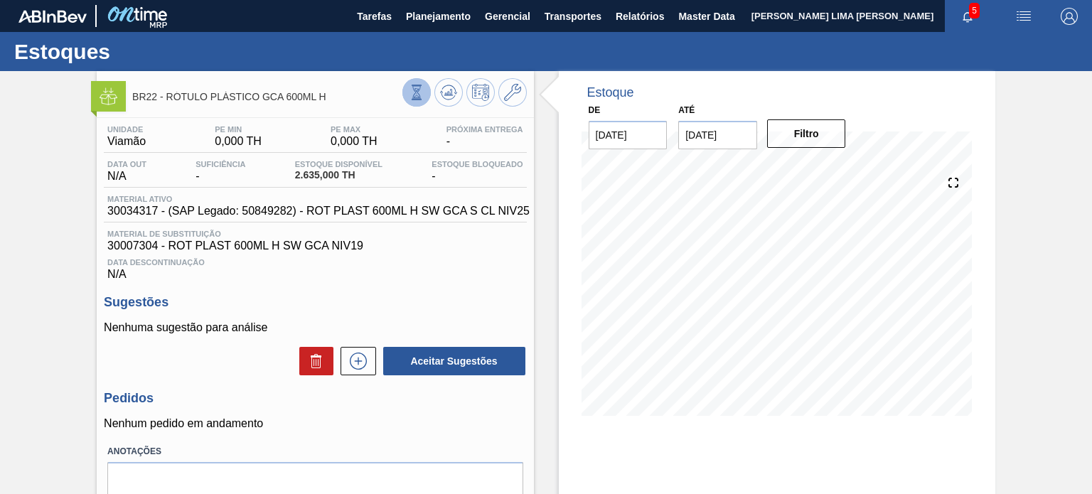
click at [416, 87] on icon at bounding box center [417, 93] width 16 height 16
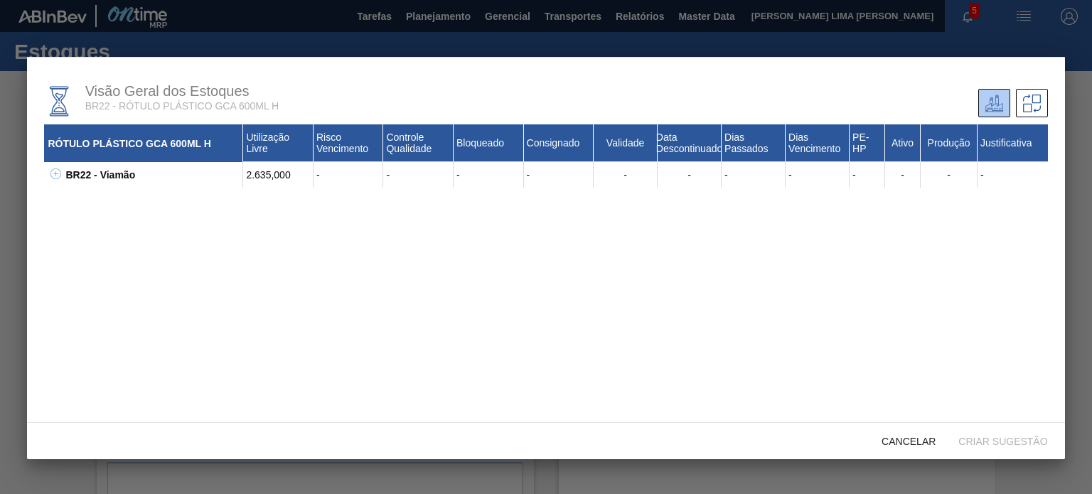
click at [50, 174] on icon at bounding box center [55, 174] width 11 height 11
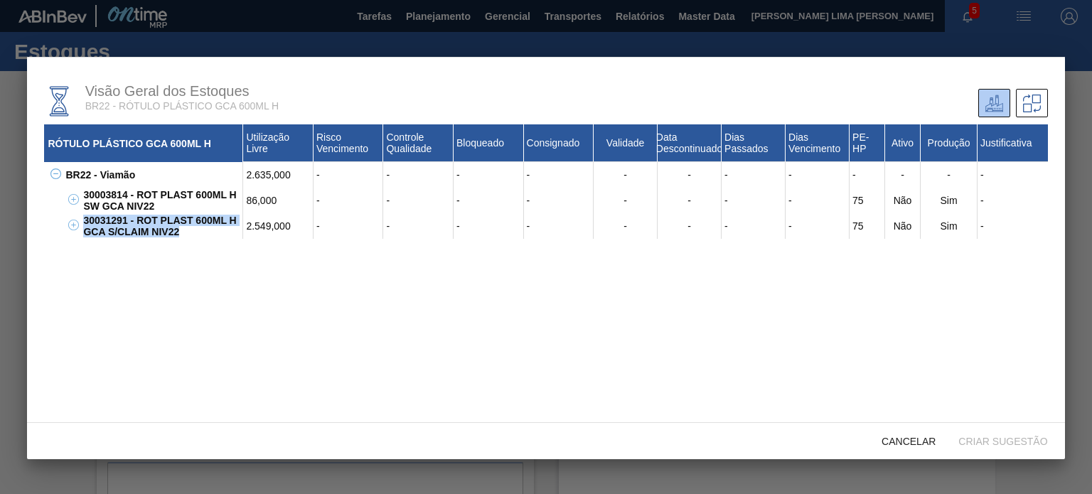
drag, startPoint x: 163, startPoint y: 236, endPoint x: 79, endPoint y: 217, distance: 86.1
click at [79, 217] on div "30031291 - ROT PLAST 600ML H GCA S/CLAIM NIV22 2.549,000 - - - - - - - - 75 Não…" at bounding box center [555, 226] width 986 height 26
click at [112, 227] on div "30031291 - ROT PLAST 600ML H GCA S/CLAIM NIV22" at bounding box center [162, 226] width 164 height 26
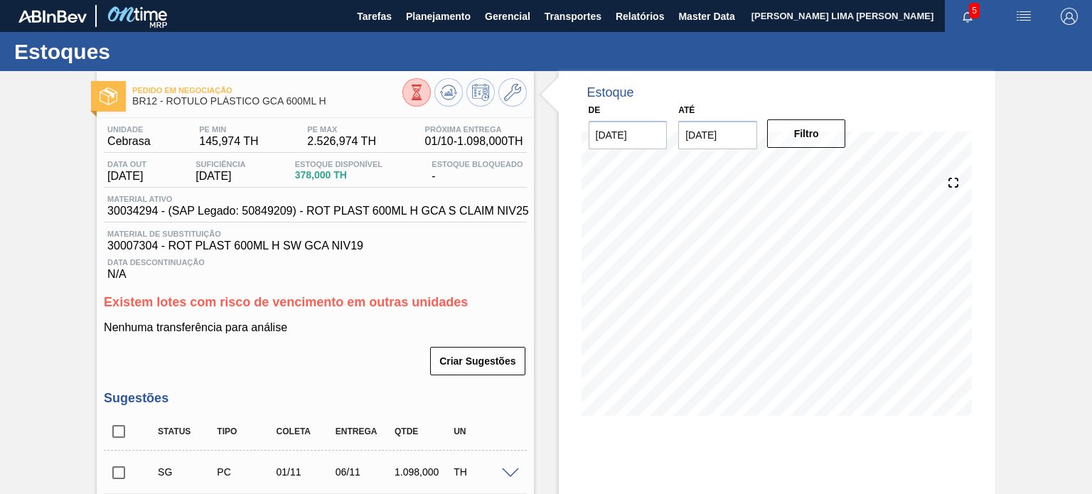
click at [433, 102] on div at bounding box center [464, 94] width 124 height 32
click at [423, 96] on icon at bounding box center [417, 93] width 16 height 16
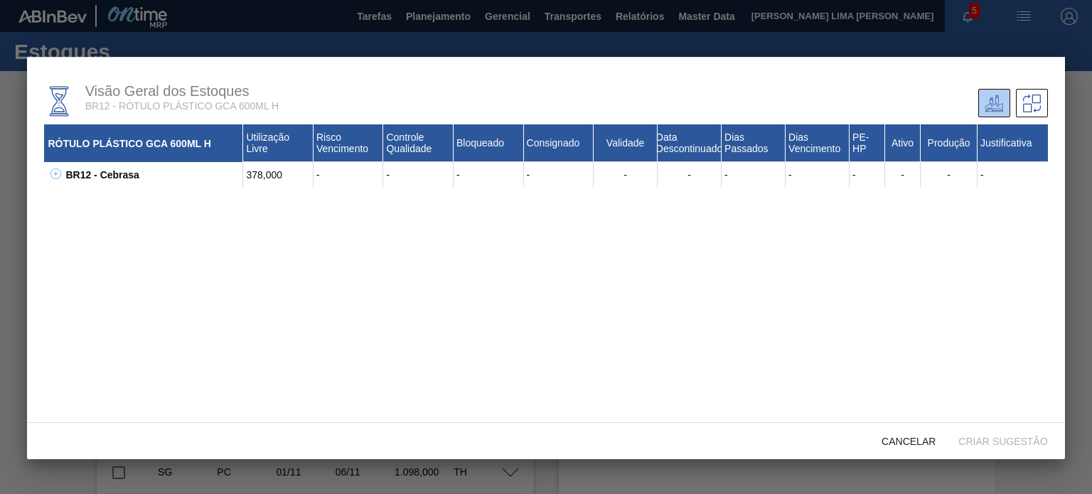
click at [59, 173] on icon at bounding box center [55, 174] width 11 height 11
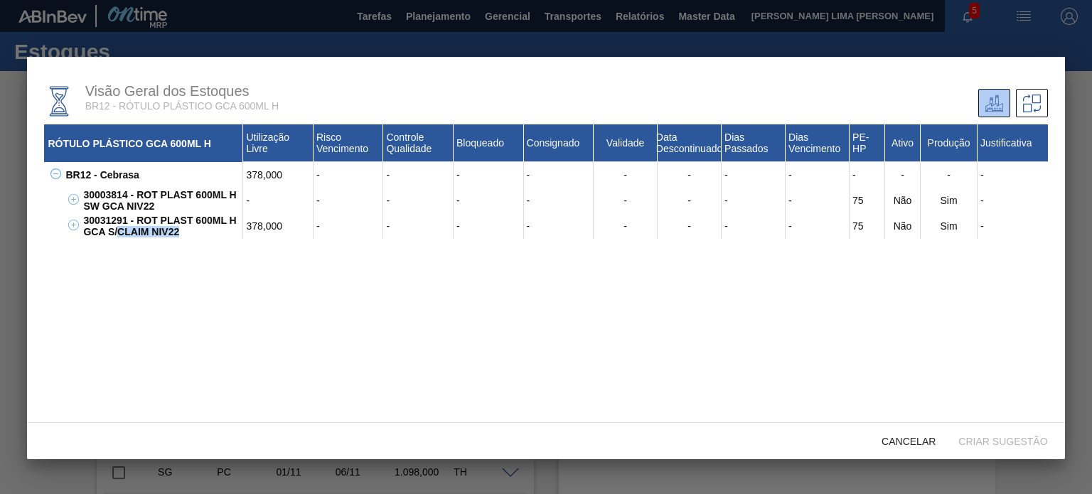
drag, startPoint x: 186, startPoint y: 234, endPoint x: 97, endPoint y: 224, distance: 90.2
click at [97, 224] on div "30031291 - ROT PLAST 600ML H GCA S/CLAIM NIV22" at bounding box center [162, 226] width 164 height 26
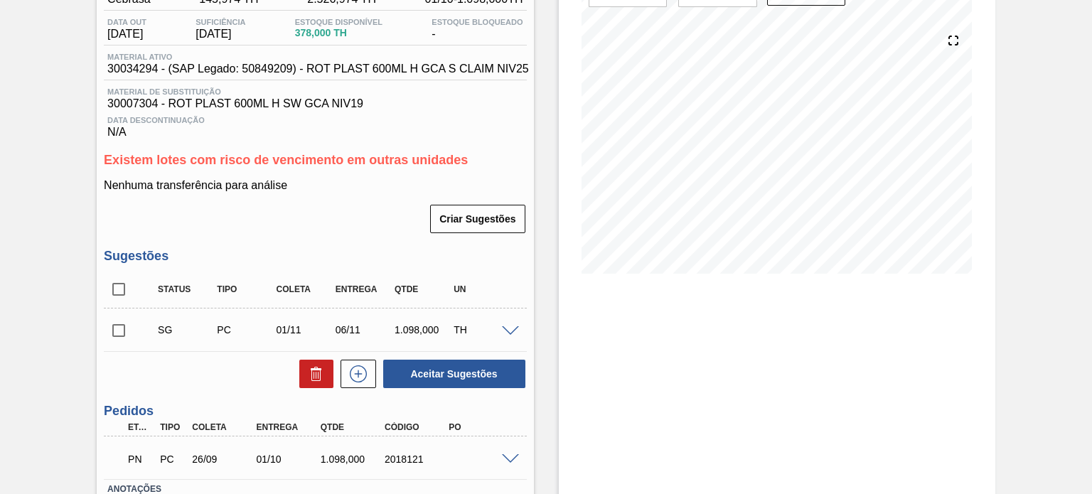
scroll to position [213, 0]
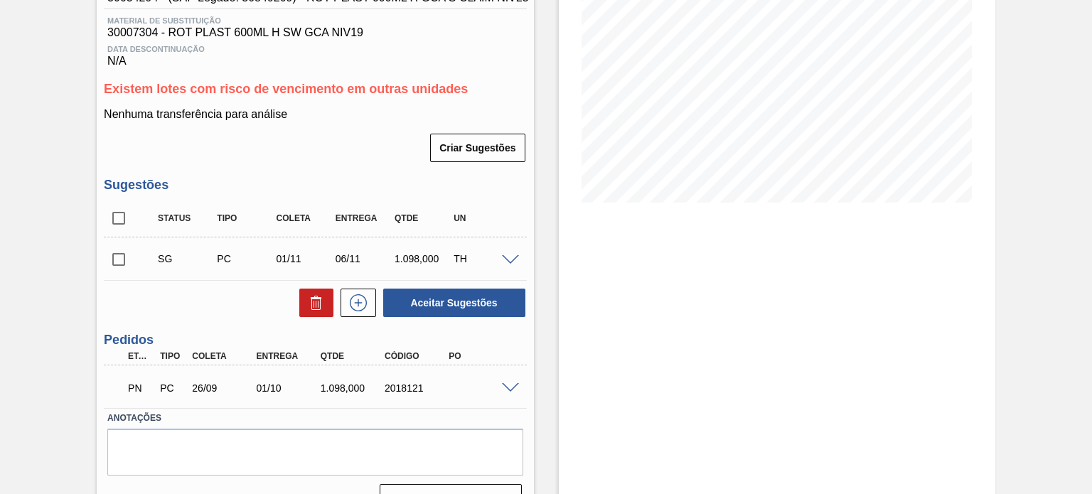
click at [509, 382] on div at bounding box center [512, 387] width 28 height 11
click at [508, 386] on span at bounding box center [510, 388] width 17 height 11
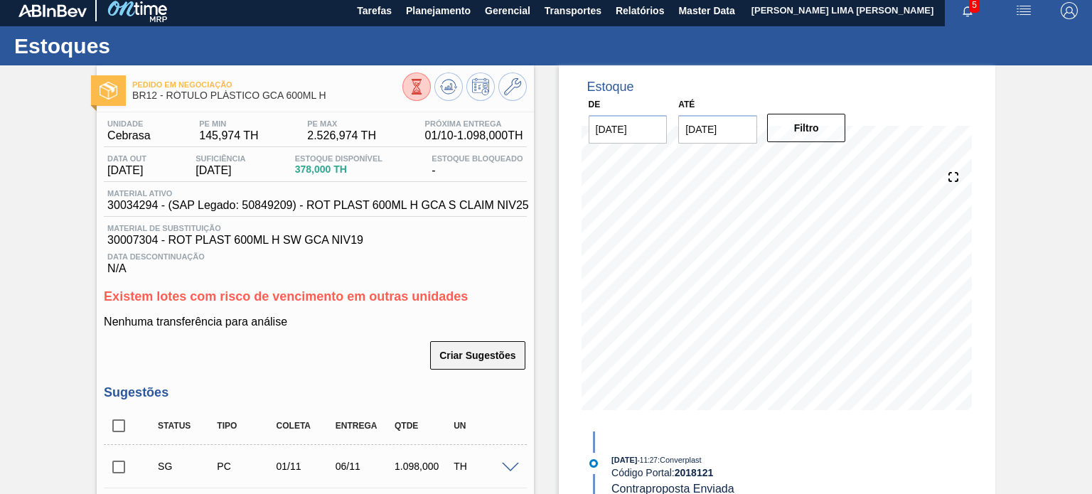
scroll to position [0, 0]
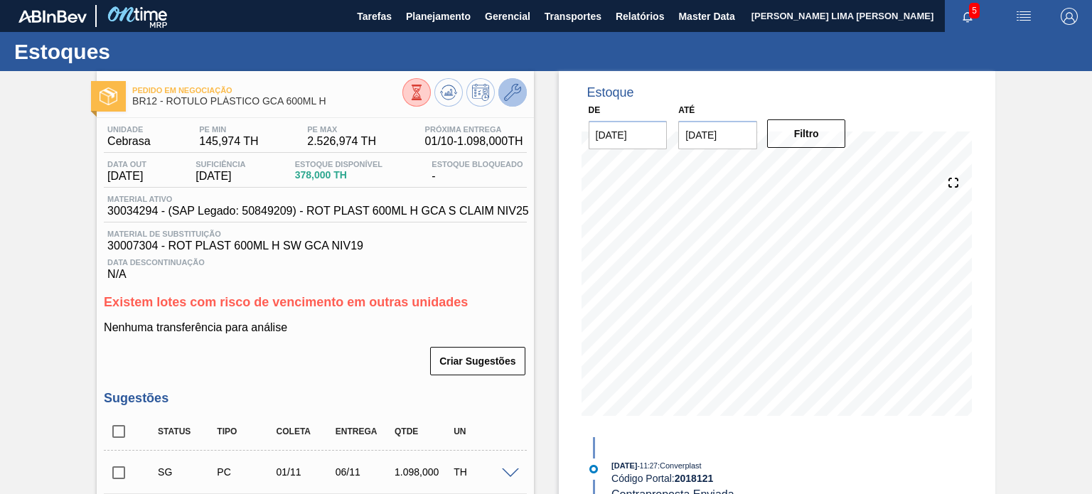
click at [504, 97] on icon at bounding box center [512, 92] width 17 height 17
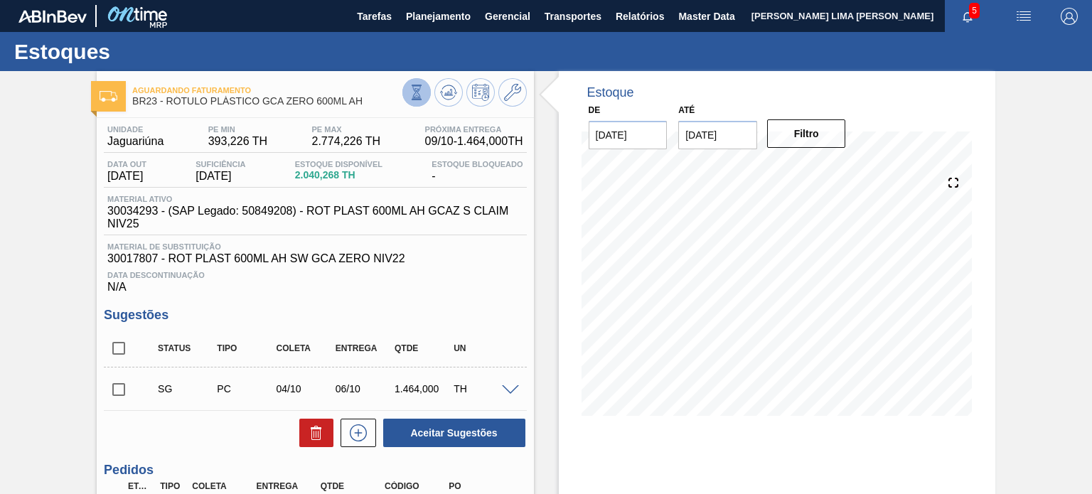
click at [409, 93] on icon at bounding box center [417, 93] width 16 height 16
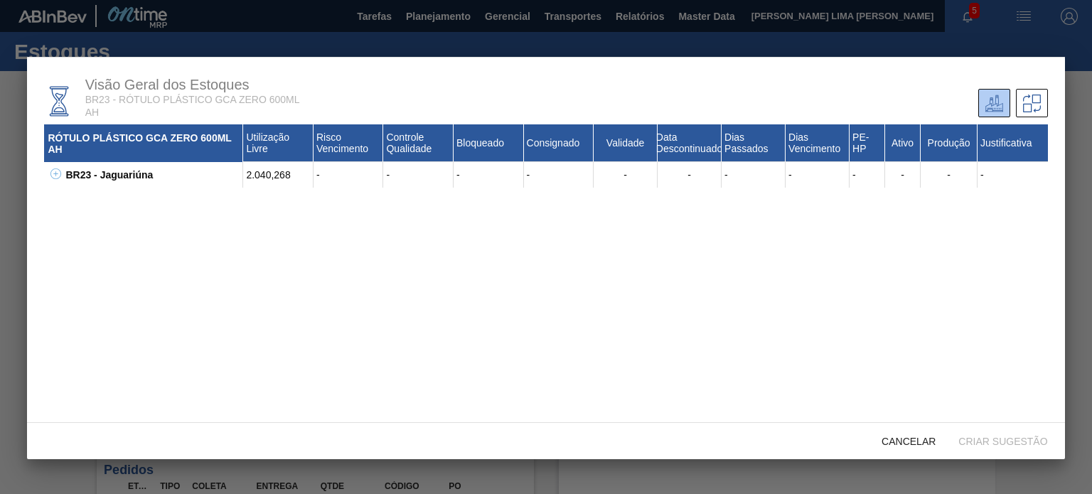
click at [56, 173] on icon at bounding box center [55, 174] width 11 height 11
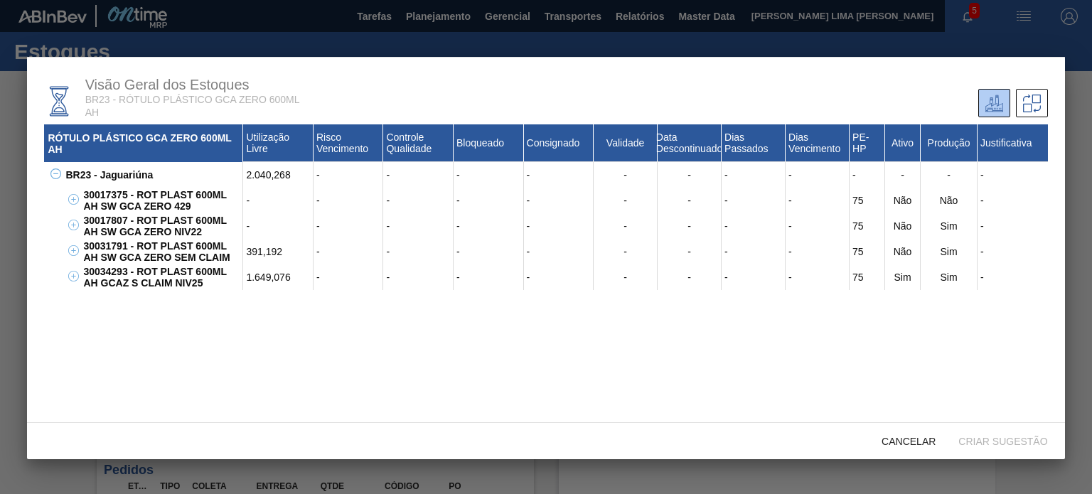
click at [161, 250] on div "30031791 - ROT PLAST 600ML AH SW GCA ZERO SEM CLAIM" at bounding box center [162, 252] width 164 height 26
click at [204, 276] on div "30034293 - ROT PLAST 600ML AH GCAZ S CLAIM NIV25" at bounding box center [162, 278] width 164 height 26
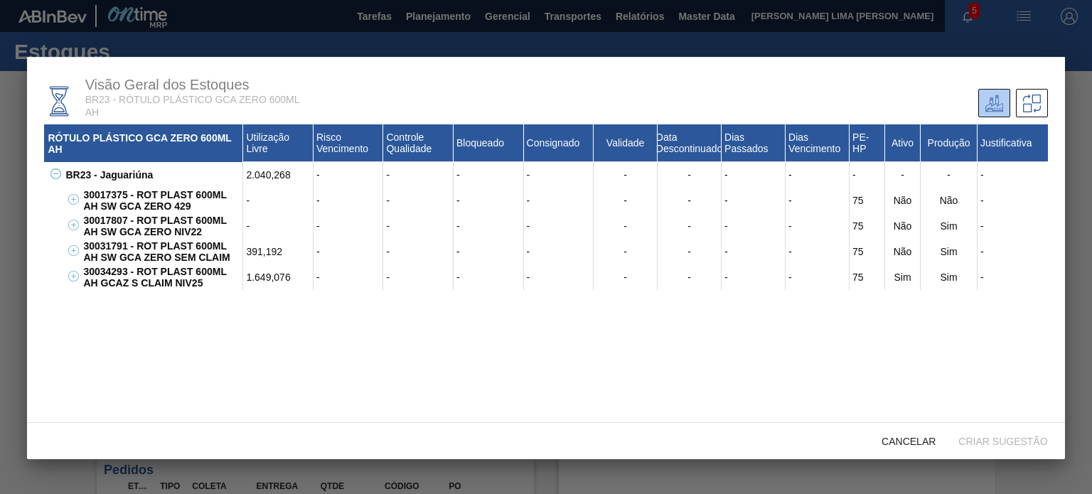
click at [196, 287] on div "30034293 - ROT PLAST 600ML AH GCAZ S CLAIM NIV25" at bounding box center [162, 278] width 164 height 26
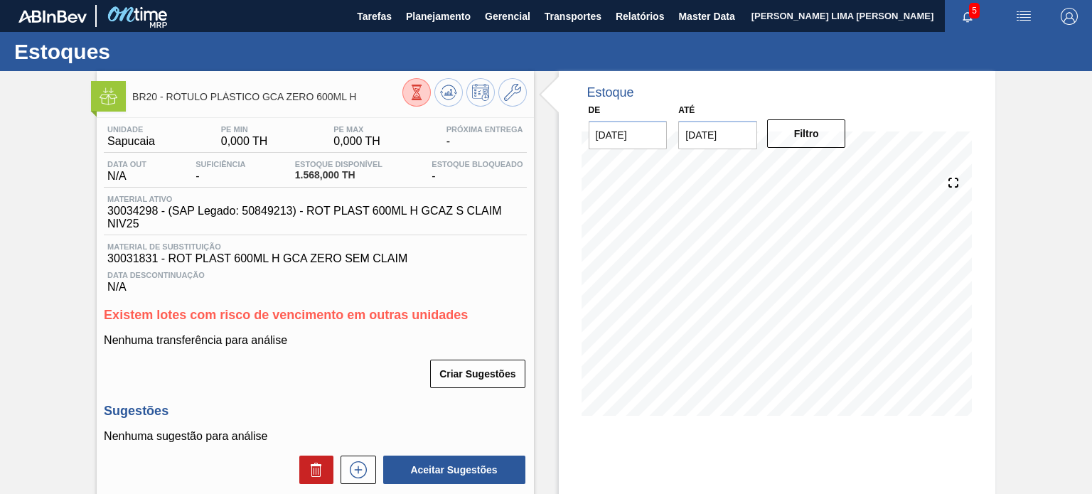
click at [409, 97] on icon at bounding box center [417, 93] width 16 height 16
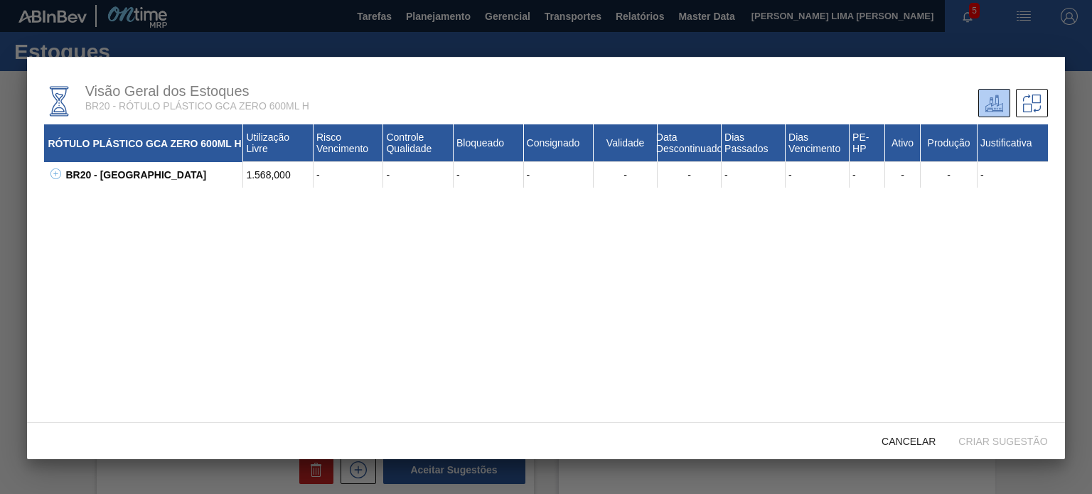
click at [54, 169] on icon at bounding box center [55, 174] width 11 height 11
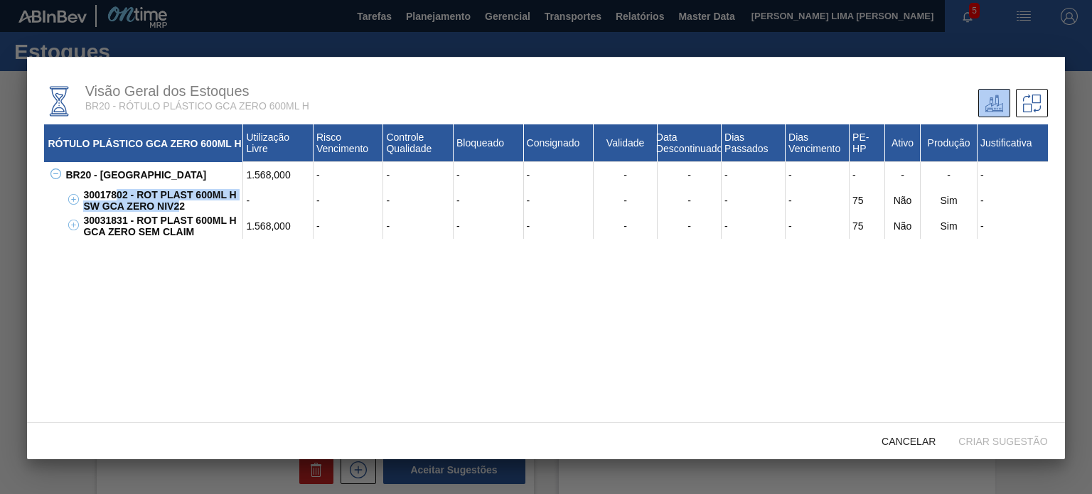
drag, startPoint x: 181, startPoint y: 206, endPoint x: 112, endPoint y: 196, distance: 69.1
click at [114, 196] on div "30017802 - ROT PLAST 600ML H SW GCA ZERO NIV22" at bounding box center [162, 201] width 164 height 26
click at [112, 196] on div "30017802 - ROT PLAST 600ML H SW GCA ZERO NIV22" at bounding box center [162, 201] width 164 height 26
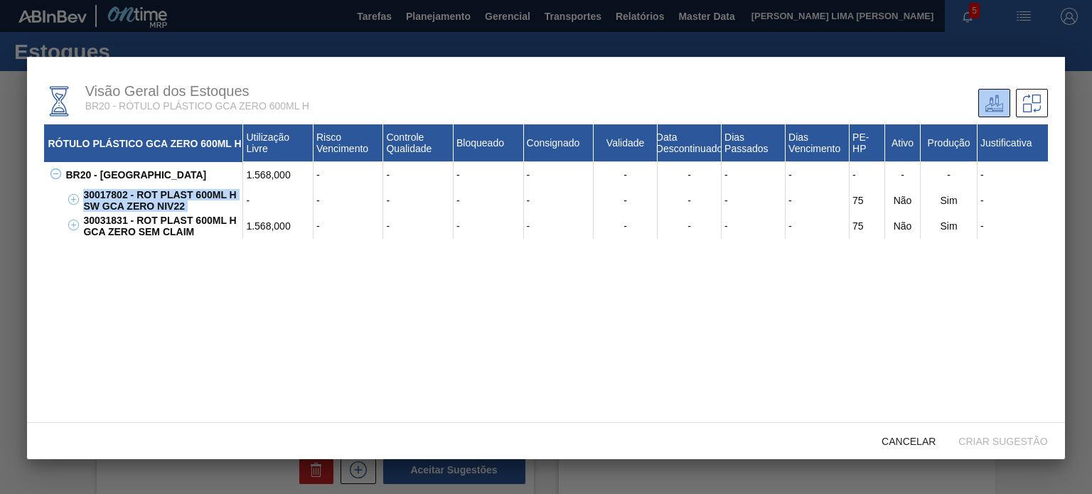
click at [109, 196] on div "30017802 - ROT PLAST 600ML H SW GCA ZERO NIV22" at bounding box center [162, 201] width 164 height 26
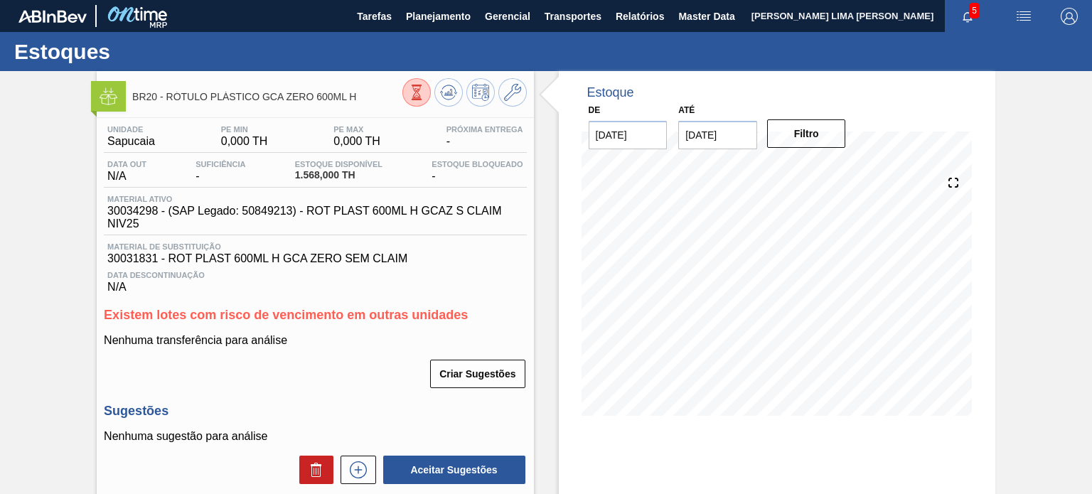
click at [396, 88] on div "BR20 - RÓTULO PLÁSTICO GCA ZERO 600ML H" at bounding box center [267, 96] width 270 height 32
click at [407, 90] on button at bounding box center [416, 92] width 28 height 28
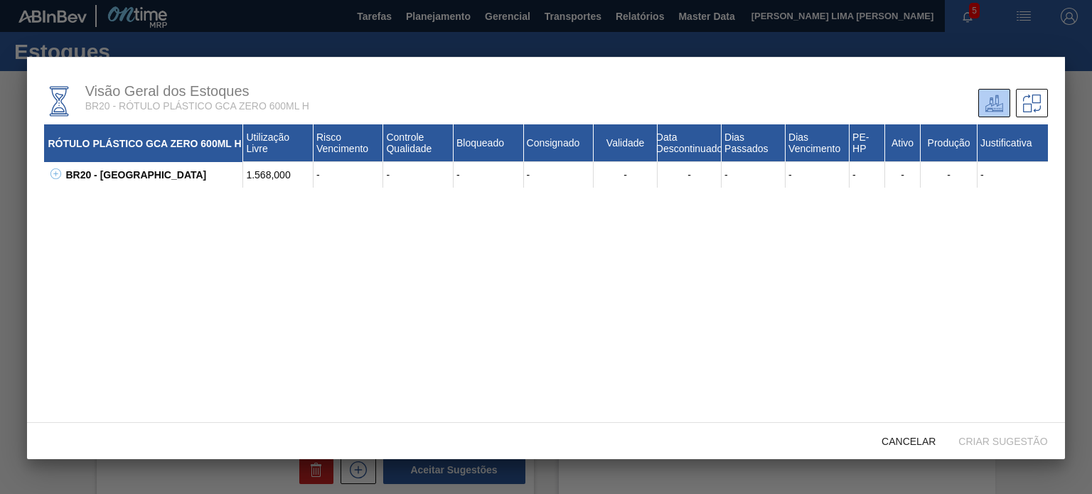
click at [55, 181] on button at bounding box center [53, 175] width 14 height 14
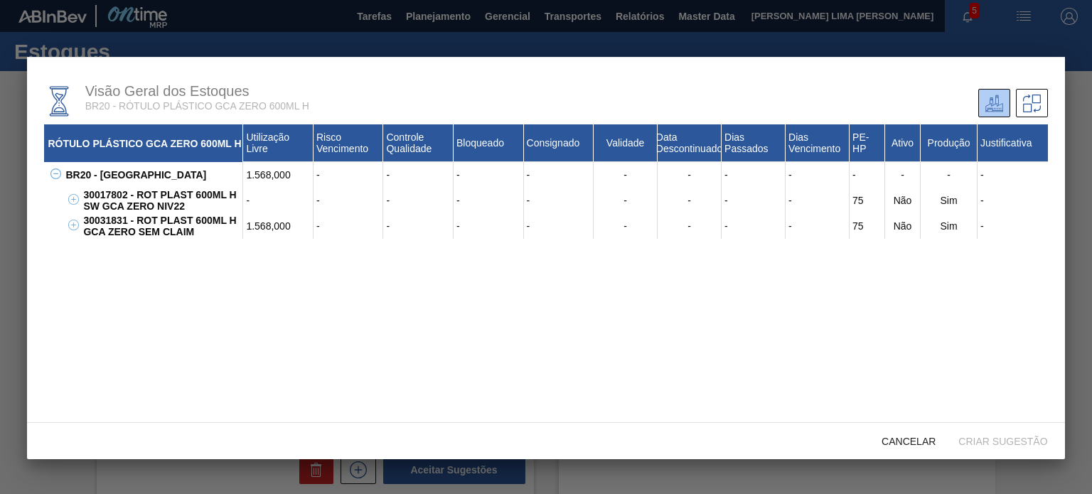
click at [114, 220] on div "30031831 - ROT PLAST 600ML H GCA ZERO SEM CLAIM" at bounding box center [162, 226] width 164 height 26
copy div "30031831"
click at [114, 196] on div "30017802 - ROT PLAST 600ML H SW GCA ZERO NIV22" at bounding box center [162, 201] width 164 height 26
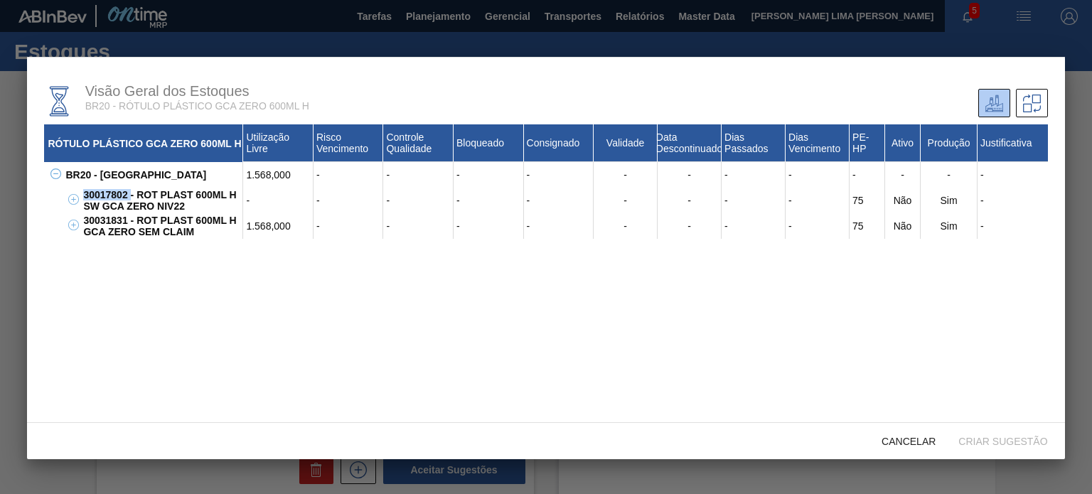
copy div "30017802"
click at [116, 223] on div "30031831 - ROT PLAST 600ML H GCA ZERO SEM CLAIM" at bounding box center [162, 226] width 164 height 26
click at [114, 223] on div "30031831 - ROT PLAST 600ML H GCA ZERO SEM CLAIM" at bounding box center [162, 226] width 164 height 26
click at [112, 221] on div "30031831 - ROT PLAST 600ML H GCA ZERO SEM CLAIM" at bounding box center [162, 226] width 164 height 26
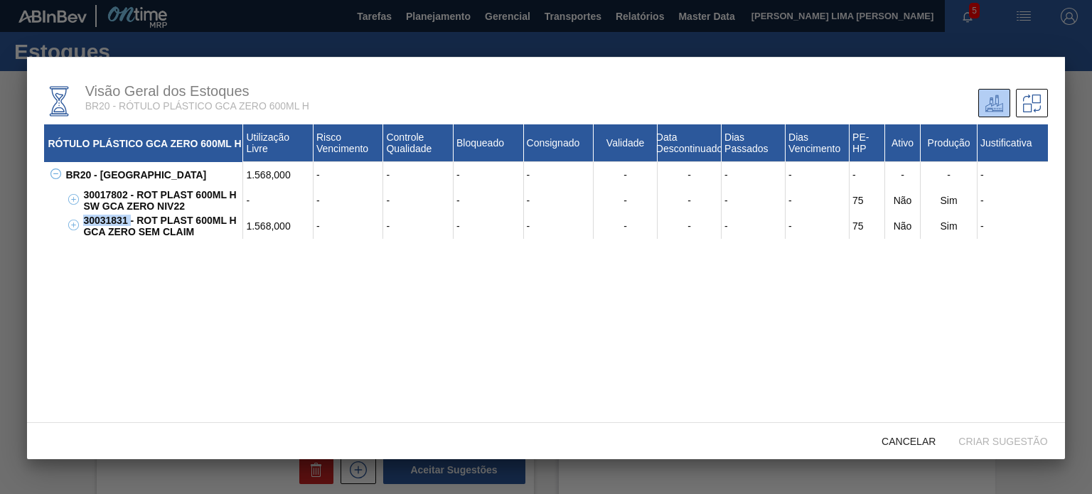
copy div "30031831"
click at [338, 122] on div "Visão Geral dos Estoques BR20 - RÓTULO PLÁSTICO GCA ZERO 600ML H" at bounding box center [297, 101] width 507 height 53
